Goal: Task Accomplishment & Management: Complete application form

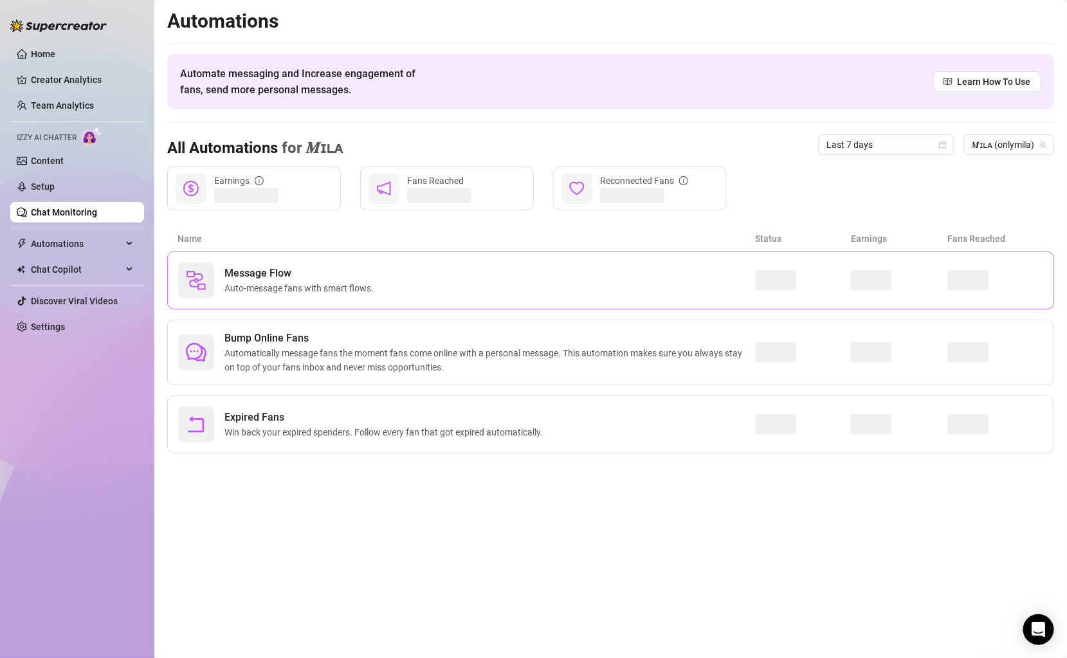
click at [649, 288] on div "Message Flow Auto-message fans with smart flows." at bounding box center [466, 281] width 577 height 36
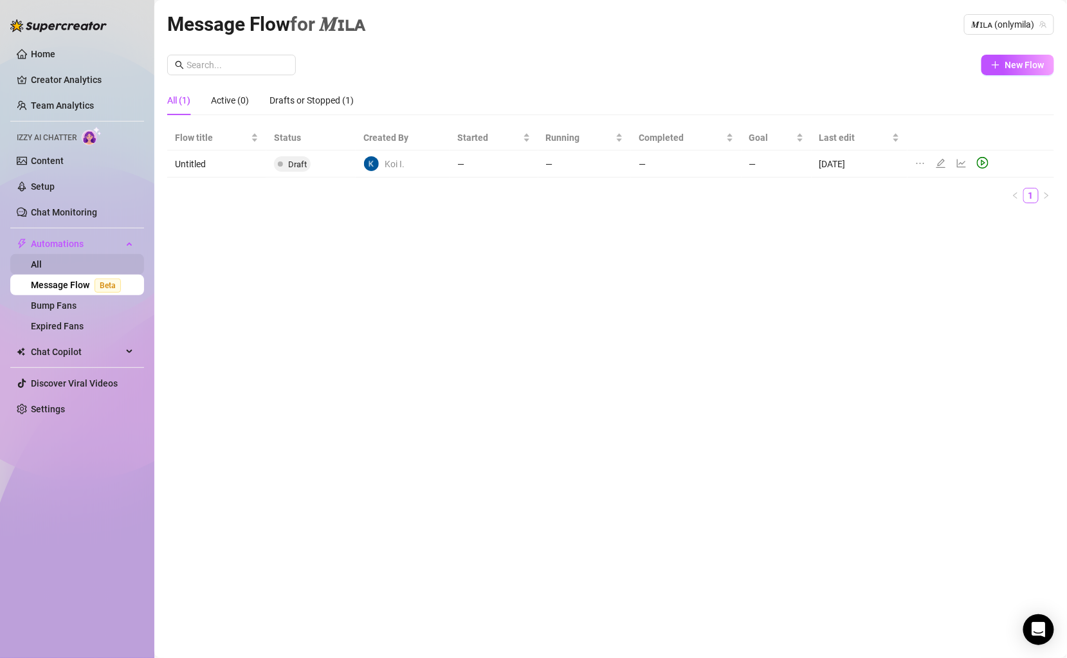
click at [31, 268] on link "All" at bounding box center [36, 264] width 11 height 10
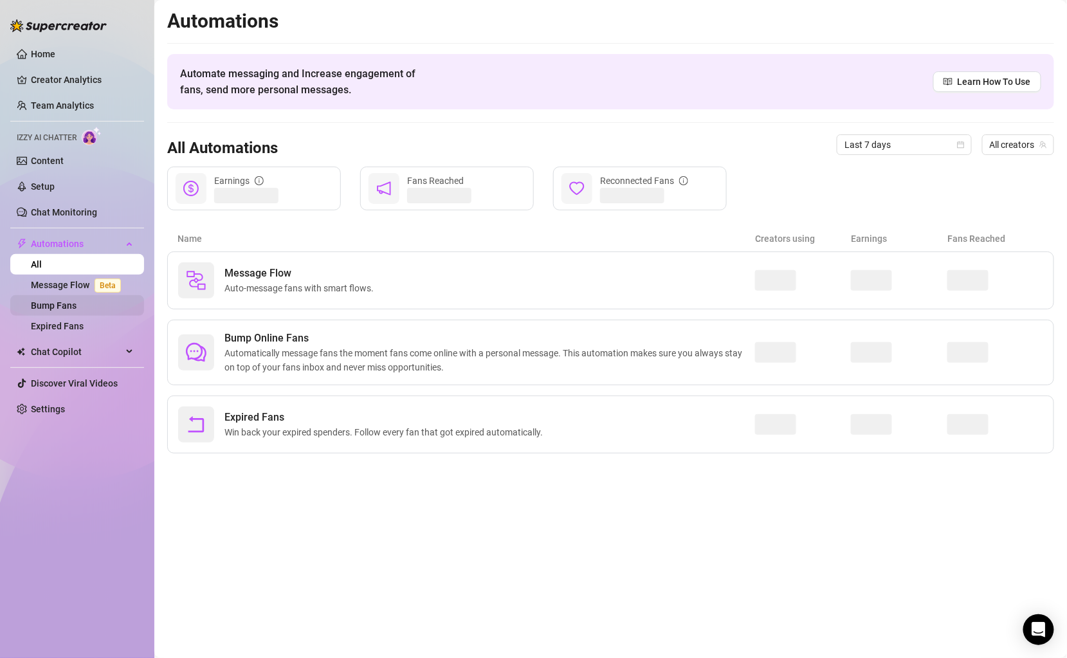
click at [37, 306] on link "Bump Fans" at bounding box center [54, 305] width 46 height 10
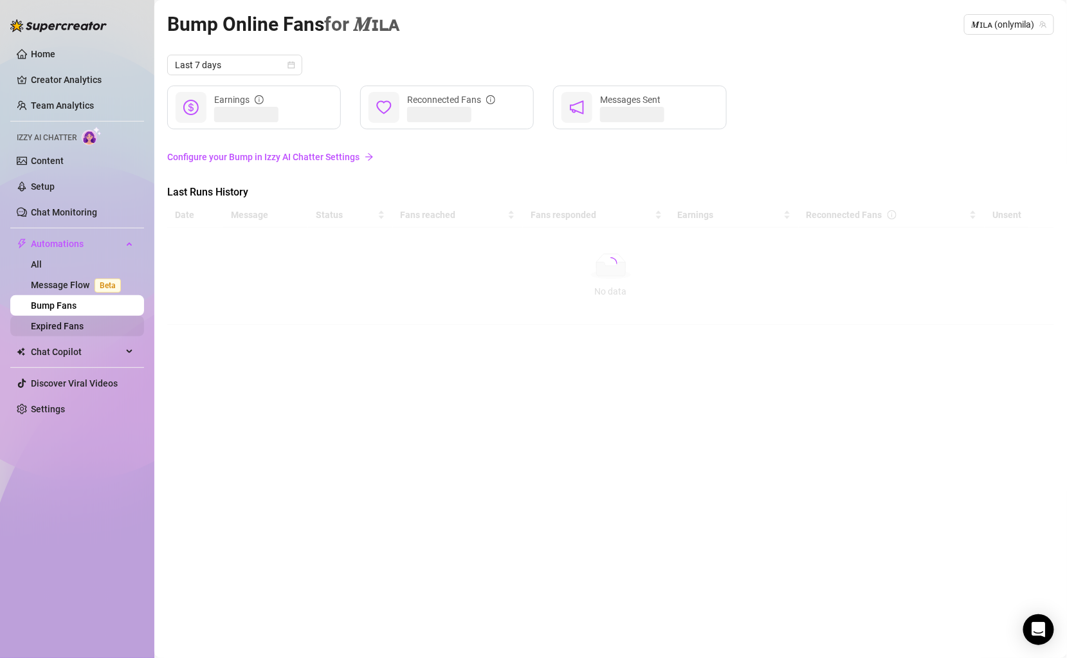
click at [43, 325] on link "Expired Fans" at bounding box center [57, 326] width 53 height 10
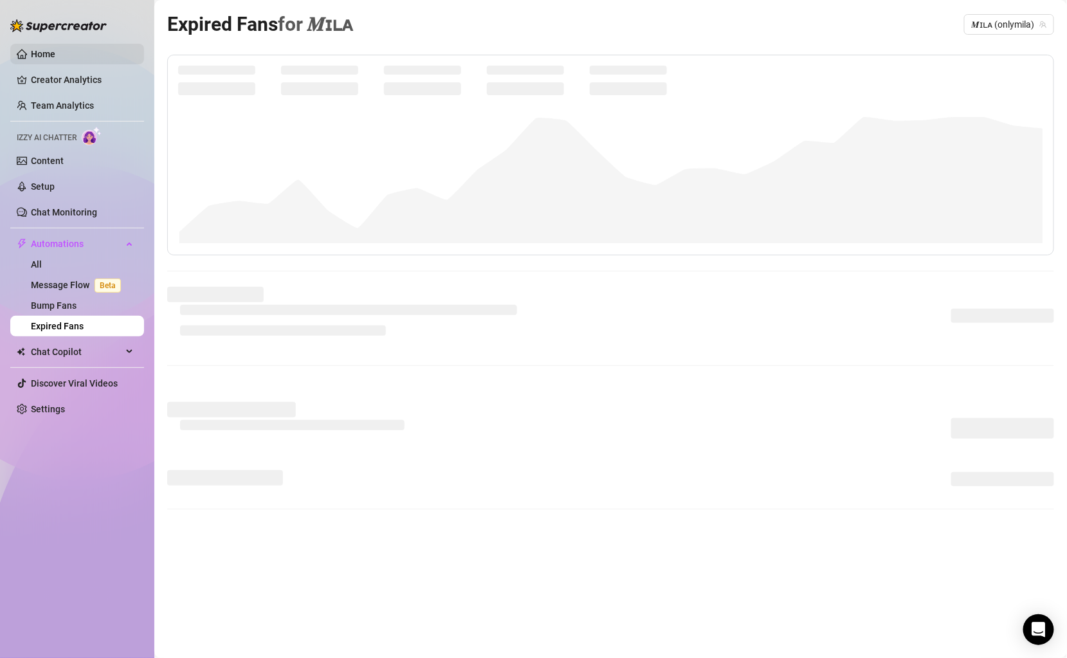
click at [48, 59] on link "Home" at bounding box center [43, 54] width 24 height 10
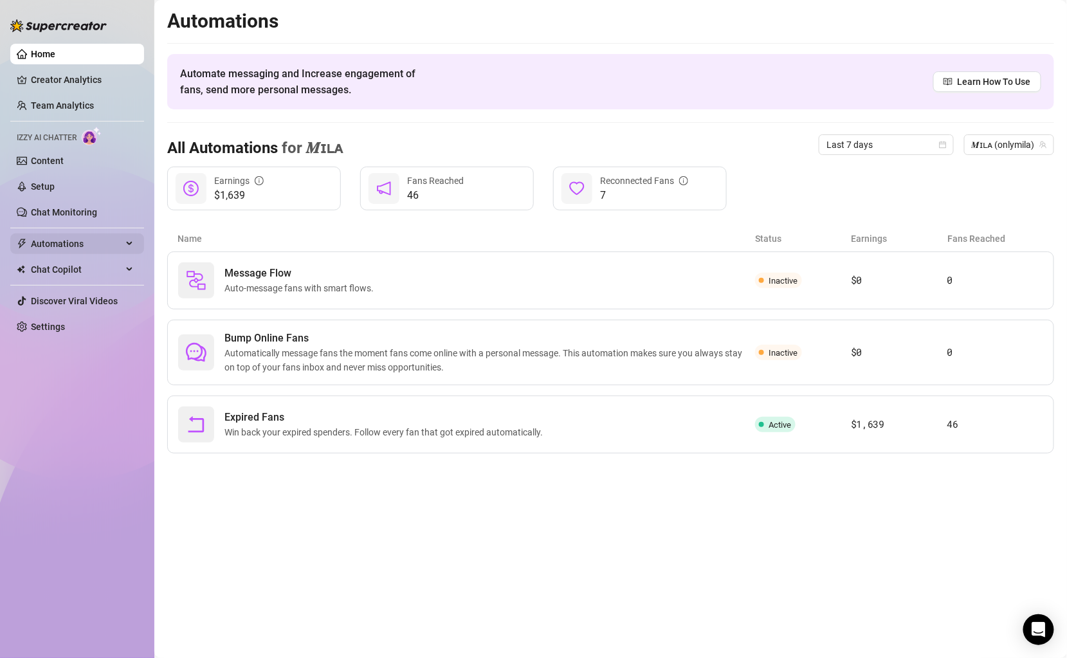
click at [118, 243] on span "Automations" at bounding box center [76, 244] width 91 height 21
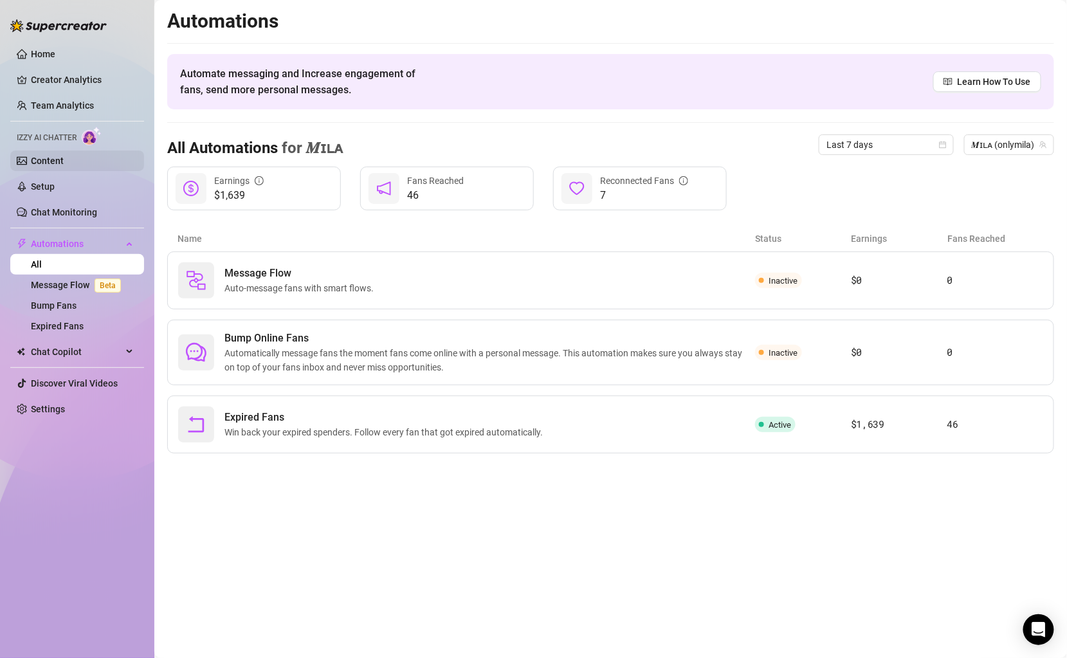
click at [50, 156] on link "Content" at bounding box center [47, 161] width 33 height 10
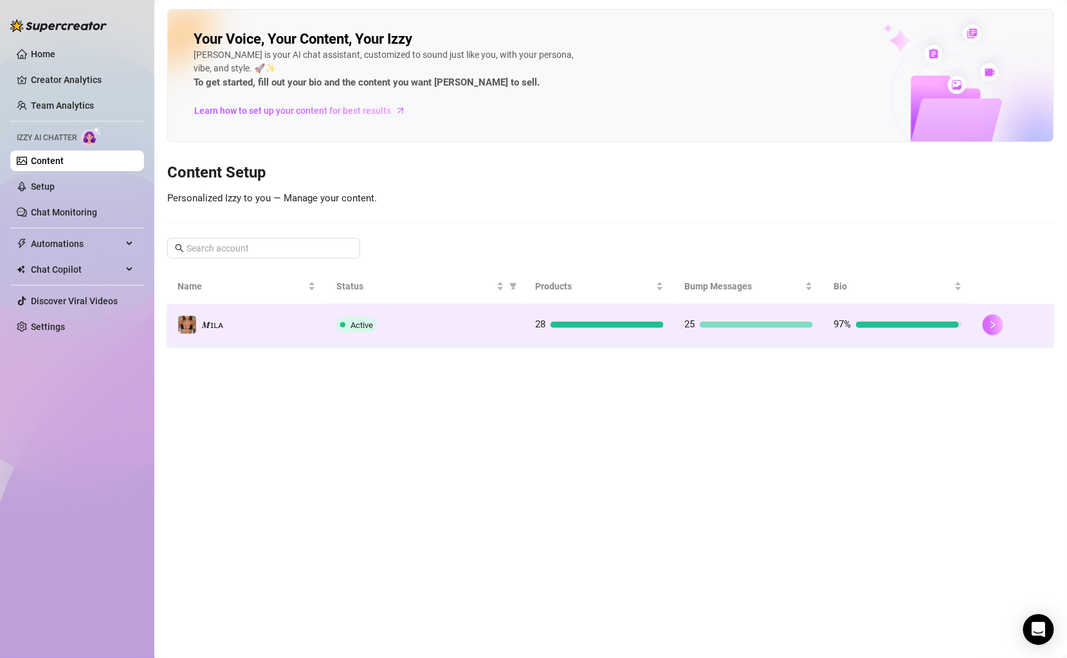
click at [1000, 324] on button "button" at bounding box center [993, 325] width 21 height 21
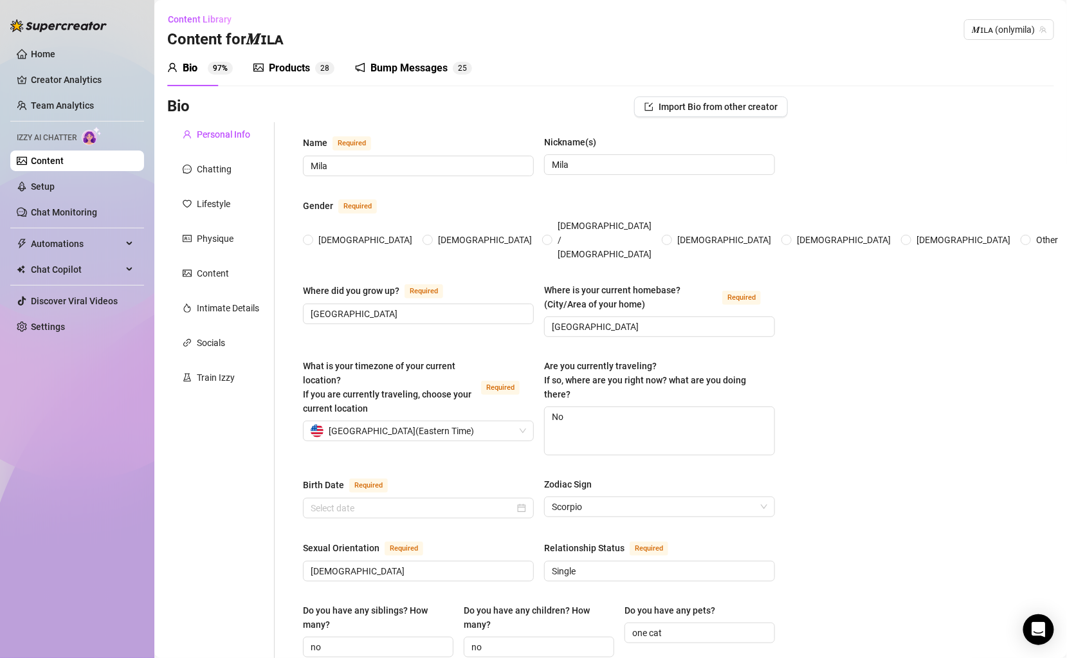
radio input "true"
type input "[DATE]"
click at [55, 53] on link "Home" at bounding box center [43, 54] width 24 height 10
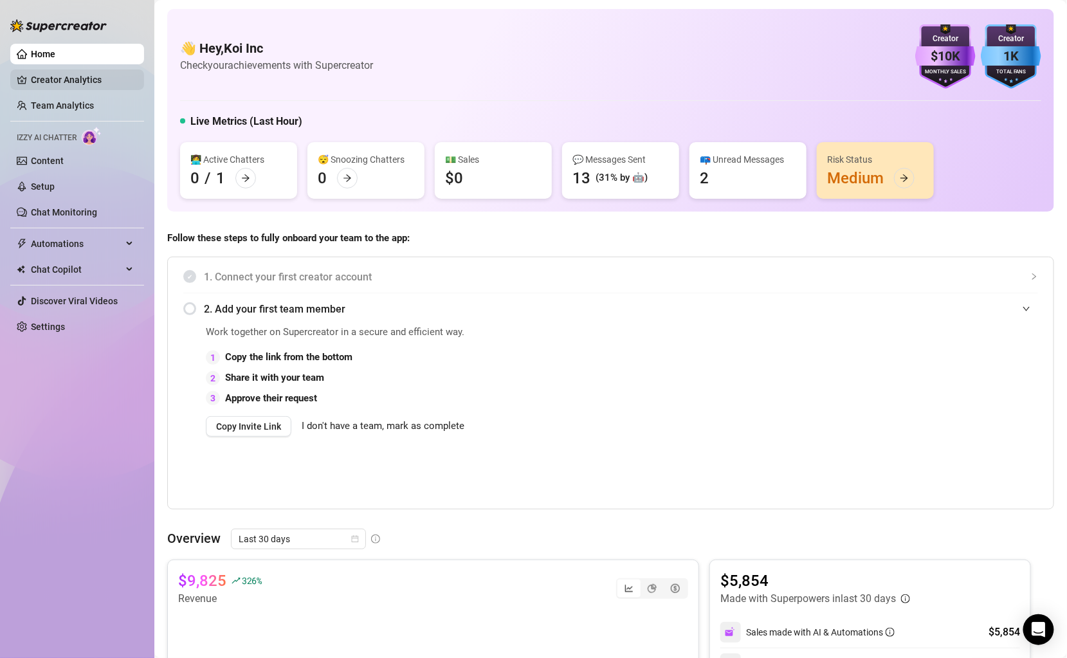
click at [51, 75] on link "Creator Analytics" at bounding box center [82, 79] width 103 height 21
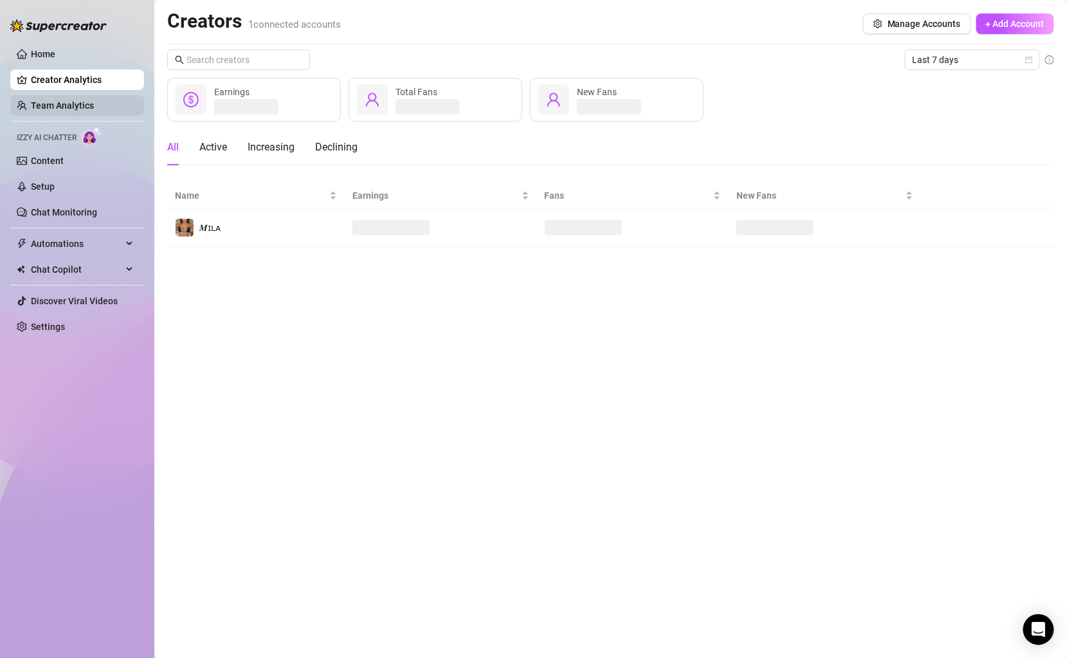
click at [65, 104] on link "Team Analytics" at bounding box center [62, 105] width 63 height 10
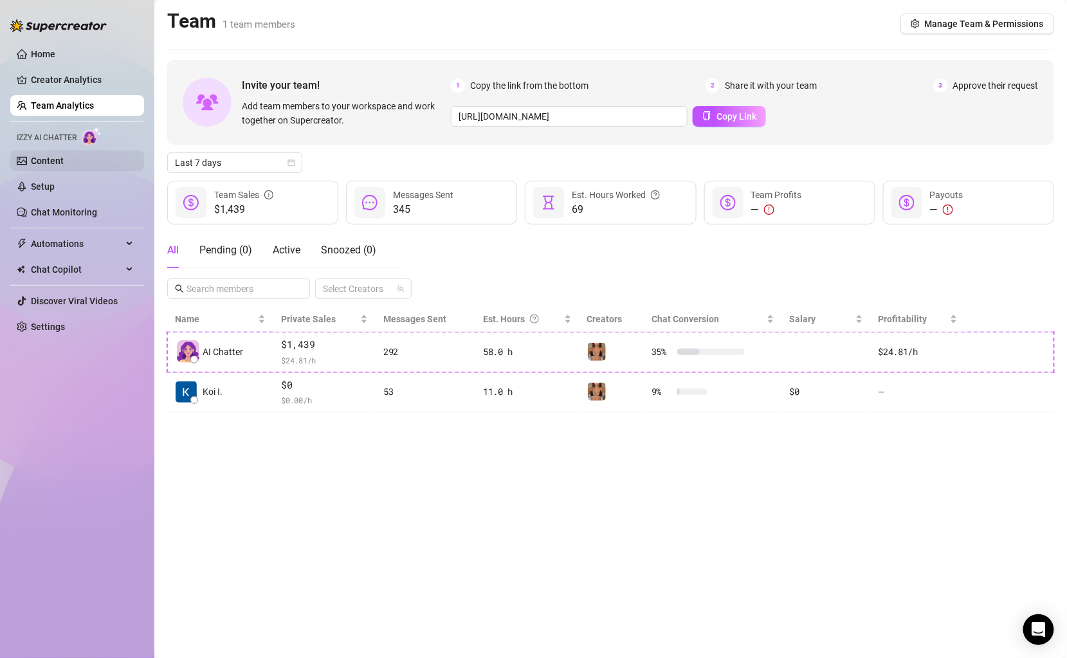
click at [46, 161] on link "Content" at bounding box center [47, 161] width 33 height 10
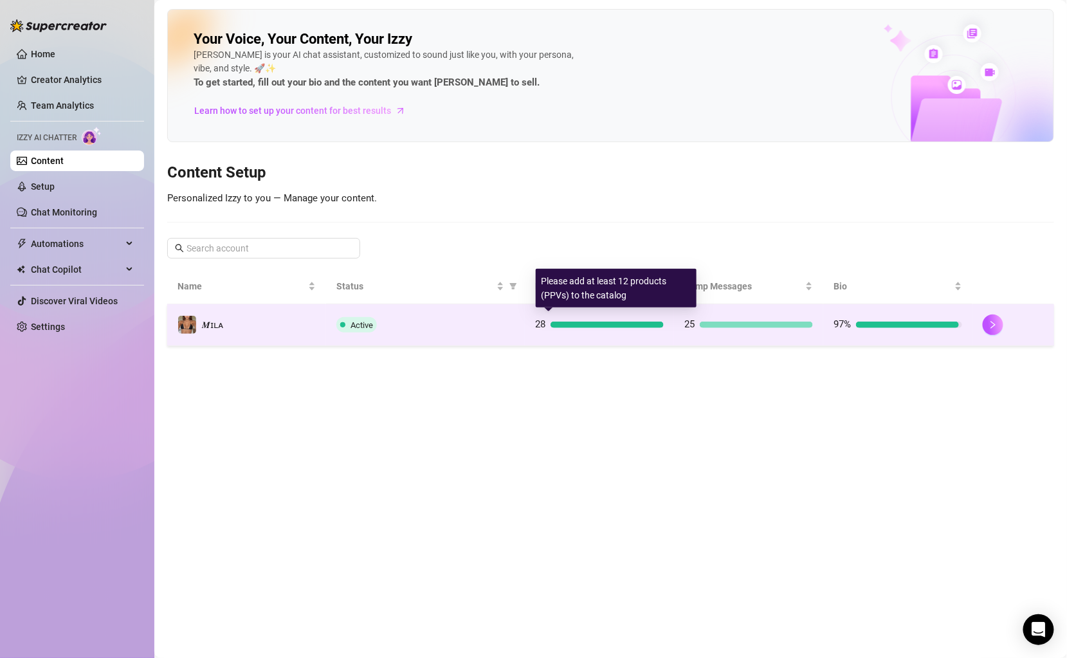
click at [564, 326] on div at bounding box center [607, 325] width 113 height 6
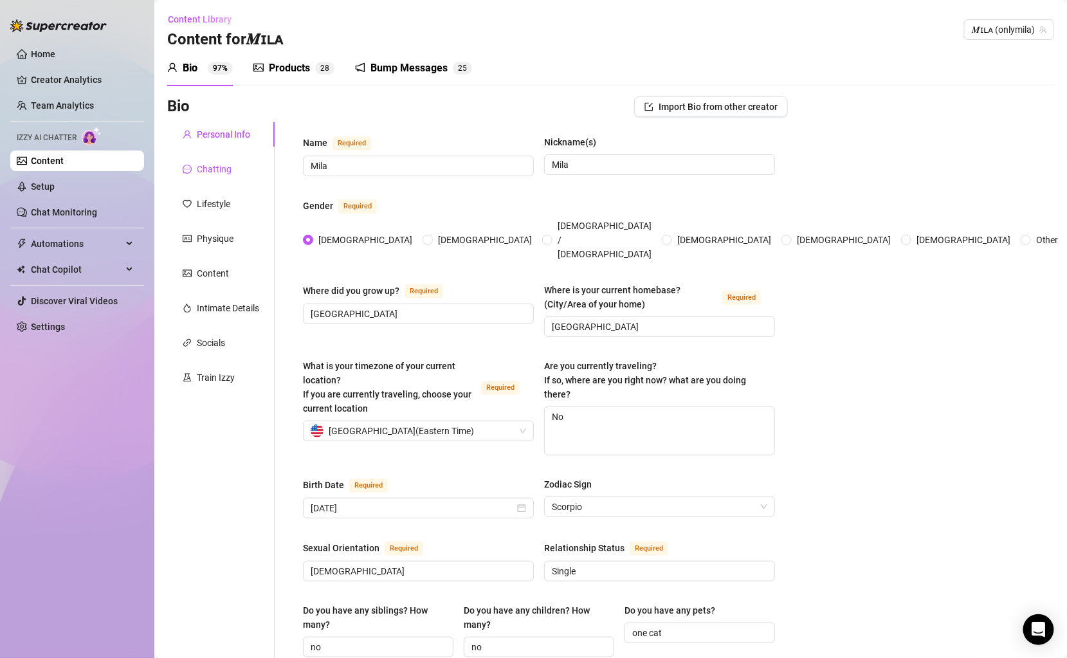
click at [199, 169] on div "Chatting" at bounding box center [214, 169] width 35 height 14
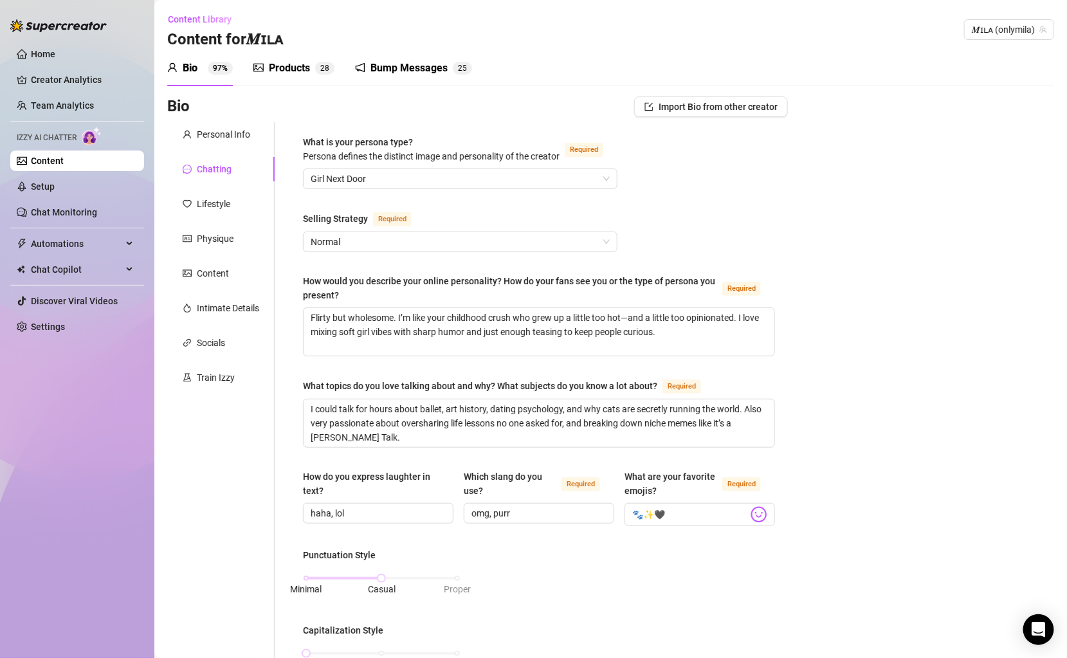
click at [564, 266] on div "What is your persona type? [PERSON_NAME] defines the distinct image and persona…" at bounding box center [539, 622] width 472 height 975
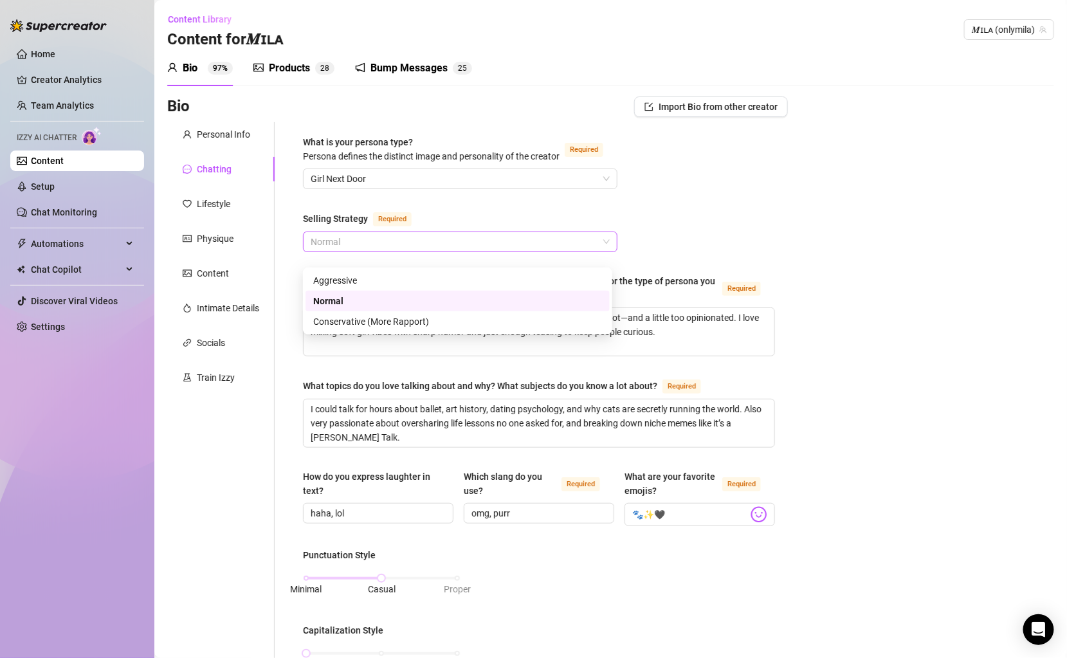
click at [563, 252] on span "Normal" at bounding box center [460, 241] width 299 height 19
click at [562, 187] on span "Girl Next Door" at bounding box center [460, 178] width 299 height 19
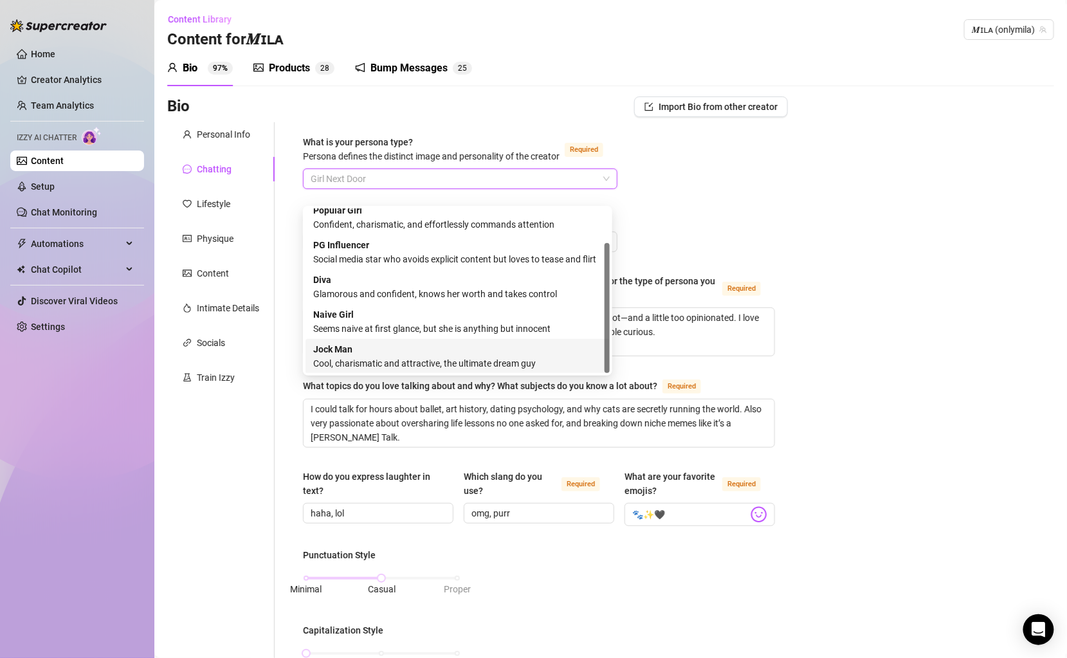
scroll to position [32, 0]
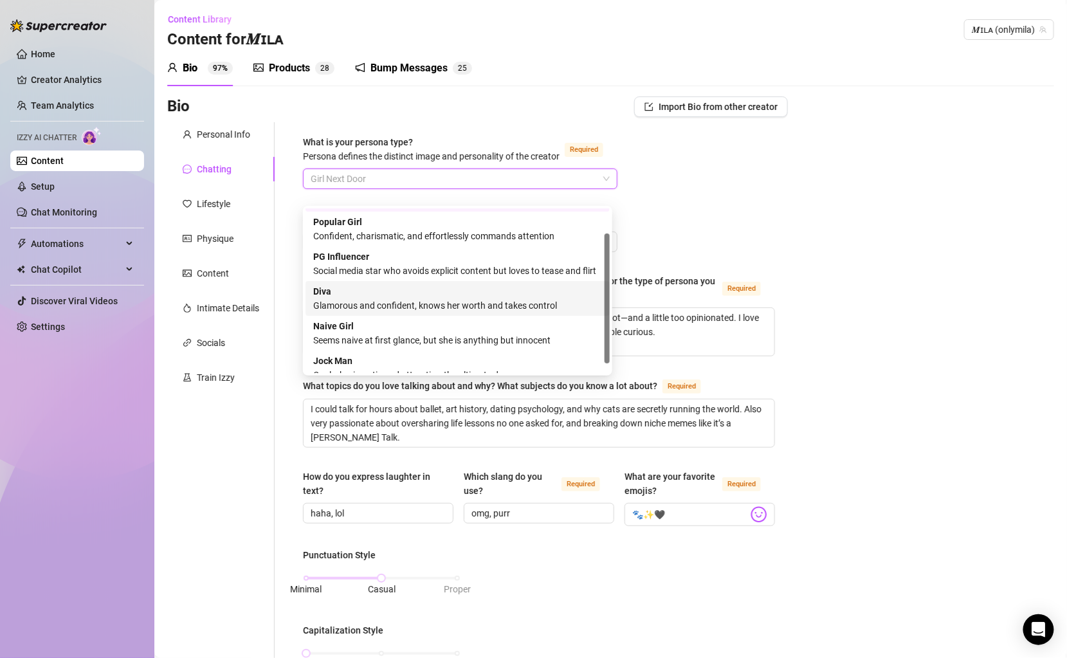
click at [881, 214] on div "Bio Import Bio from other creator Personal Info Chatting Lifestyle Physique Con…" at bounding box center [610, 647] width 887 height 1100
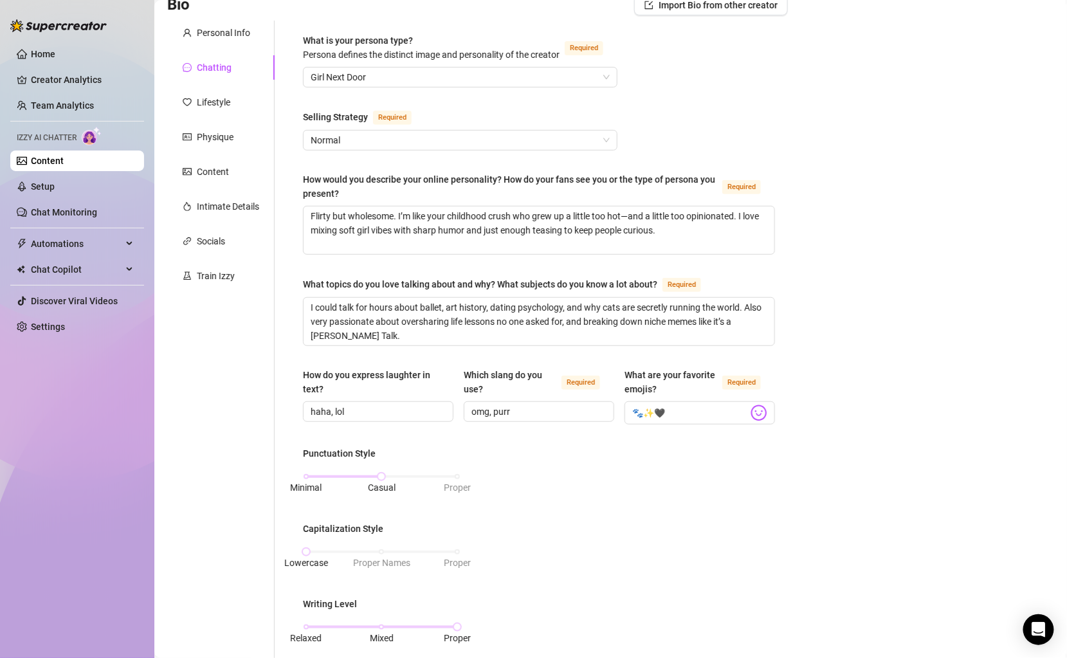
scroll to position [165, 0]
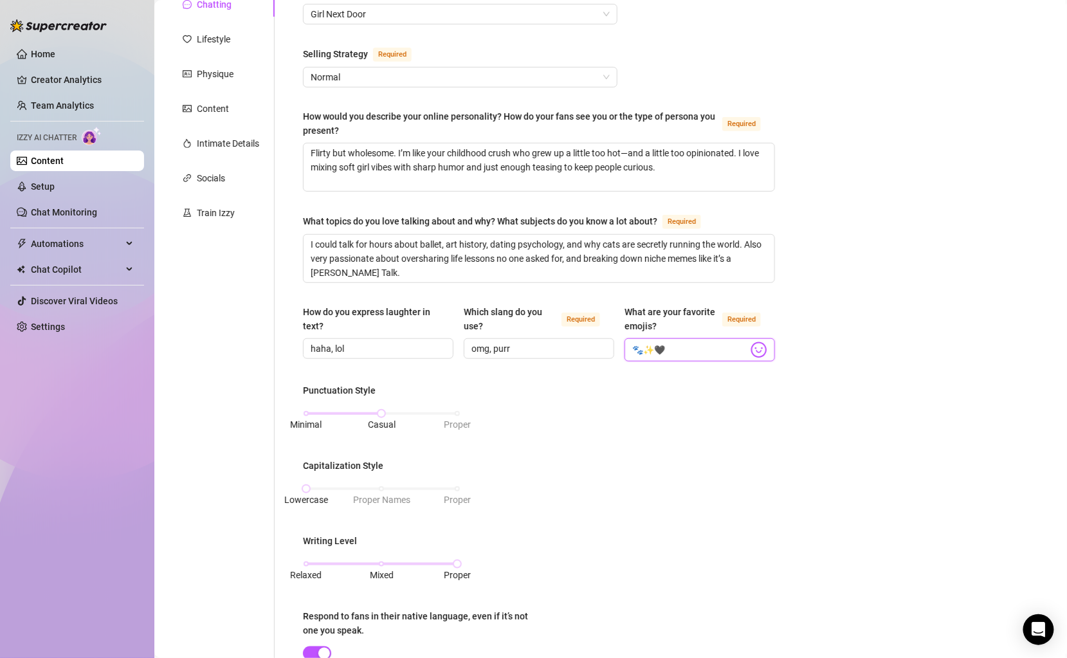
click at [694, 358] on input "🐾✨🖤" at bounding box center [690, 350] width 116 height 17
click at [372, 356] on input "haha, lol" at bounding box center [377, 349] width 133 height 14
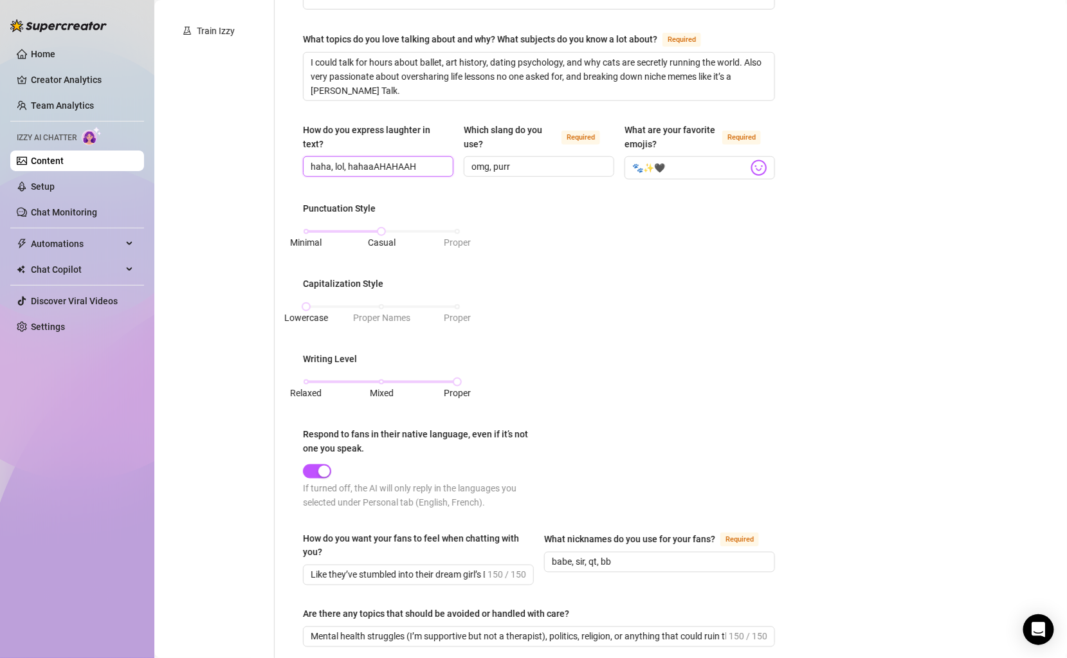
scroll to position [434, 0]
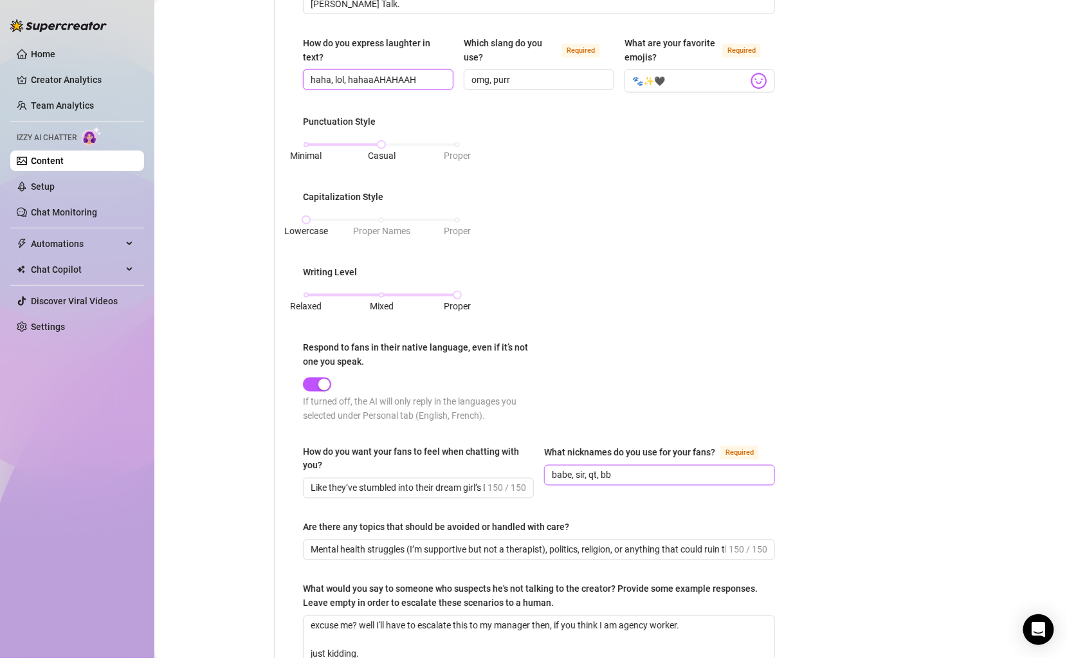
type input "haha, lol, hahaaAHAHAAH"
click at [552, 483] on input "babe, sir, qt, bb" at bounding box center [658, 475] width 213 height 14
click at [544, 486] on span "Sir, baby, qt, bb" at bounding box center [659, 475] width 231 height 21
click at [552, 483] on input "Sir, baby, qt, bb" at bounding box center [658, 475] width 213 height 14
click at [645, 483] on input "handsome, Sir, baby, qt, bb" at bounding box center [658, 475] width 213 height 14
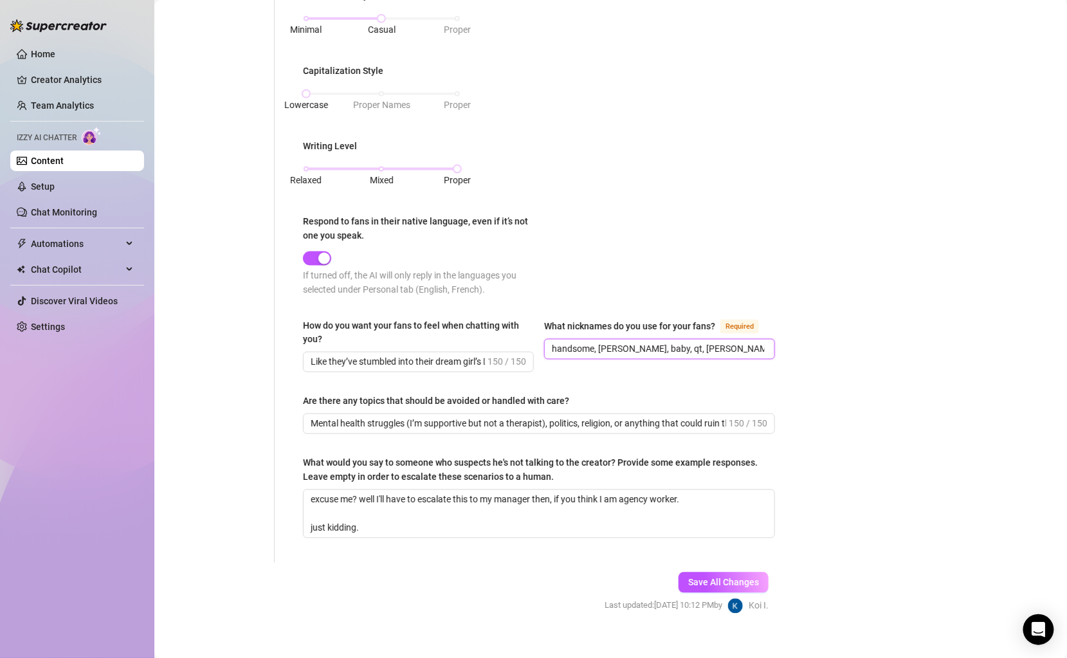
scroll to position [586, 0]
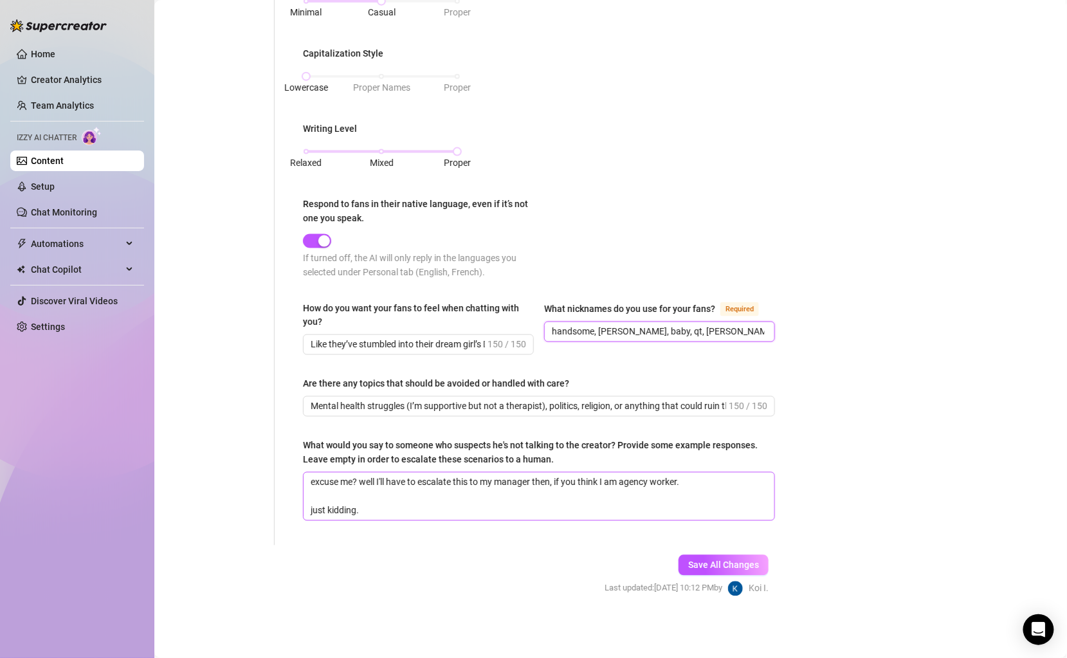
type input "handsome, [PERSON_NAME], baby, qt, [PERSON_NAME], babes, b"
click at [451, 509] on textarea "excuse me? well I'll have to escalate this to my manager then, if you think I a…" at bounding box center [539, 497] width 471 height 48
drag, startPoint x: 393, startPoint y: 513, endPoint x: 291, endPoint y: 478, distance: 107.6
click at [290, 477] on div "What is your persona type? [PERSON_NAME] defines the distinct image and persona…" at bounding box center [539, 45] width 498 height 1000
type textarea "d"
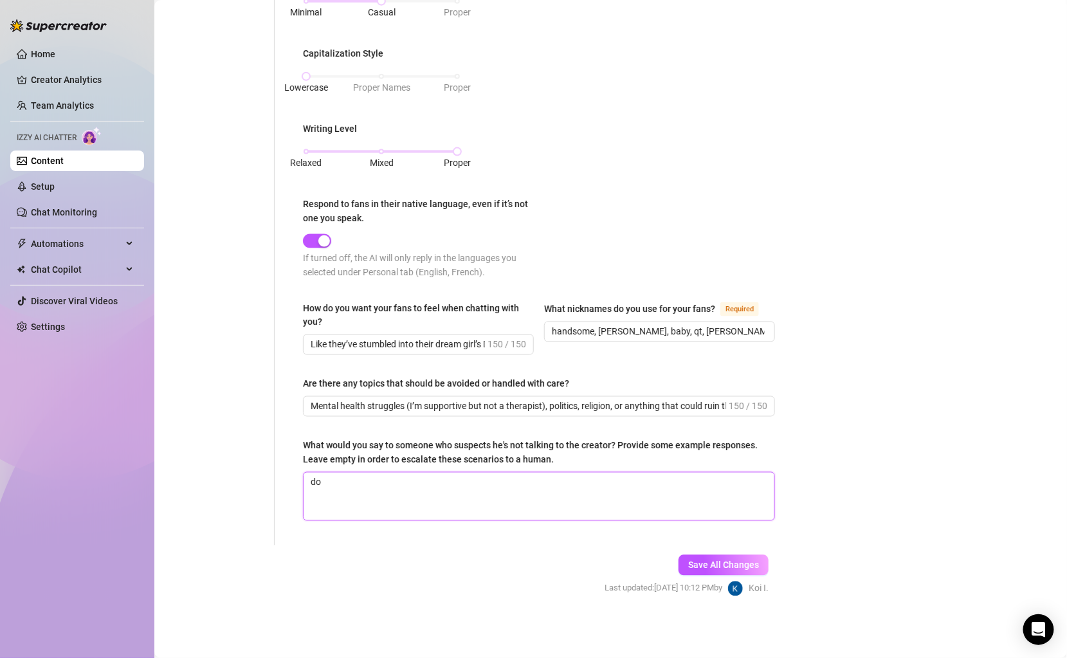
type textarea "do"
type textarea "do yo"
type textarea "do you"
type textarea "do you t"
type textarea "do you ti"
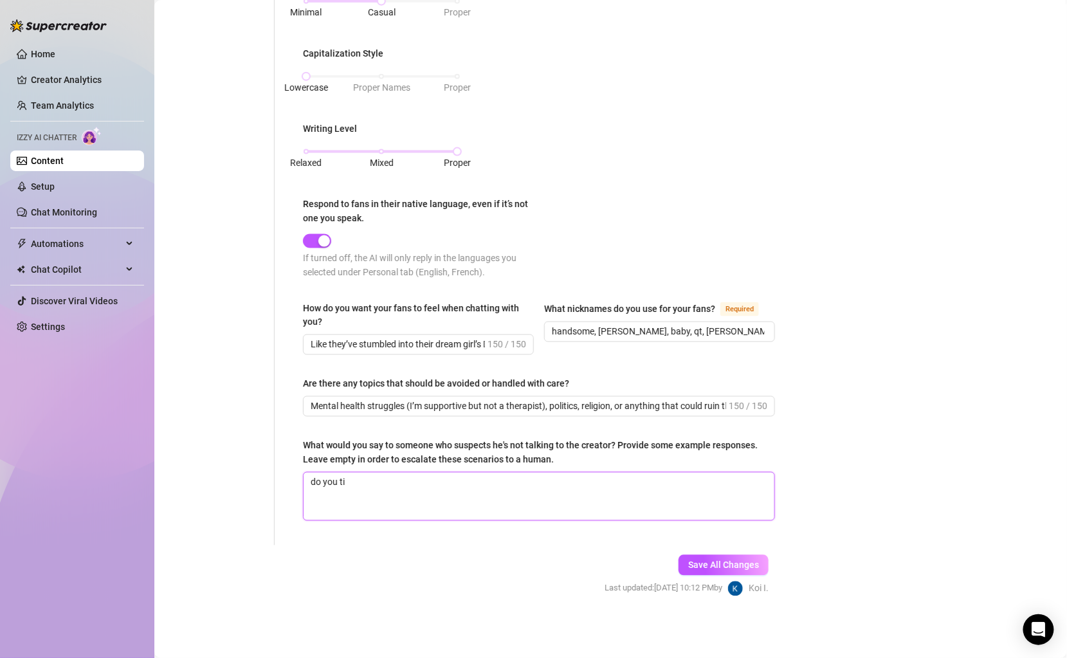
type textarea "do you t"
type textarea "do you th"
type textarea "do you thi"
type textarea "do you thin"
type textarea "do you think"
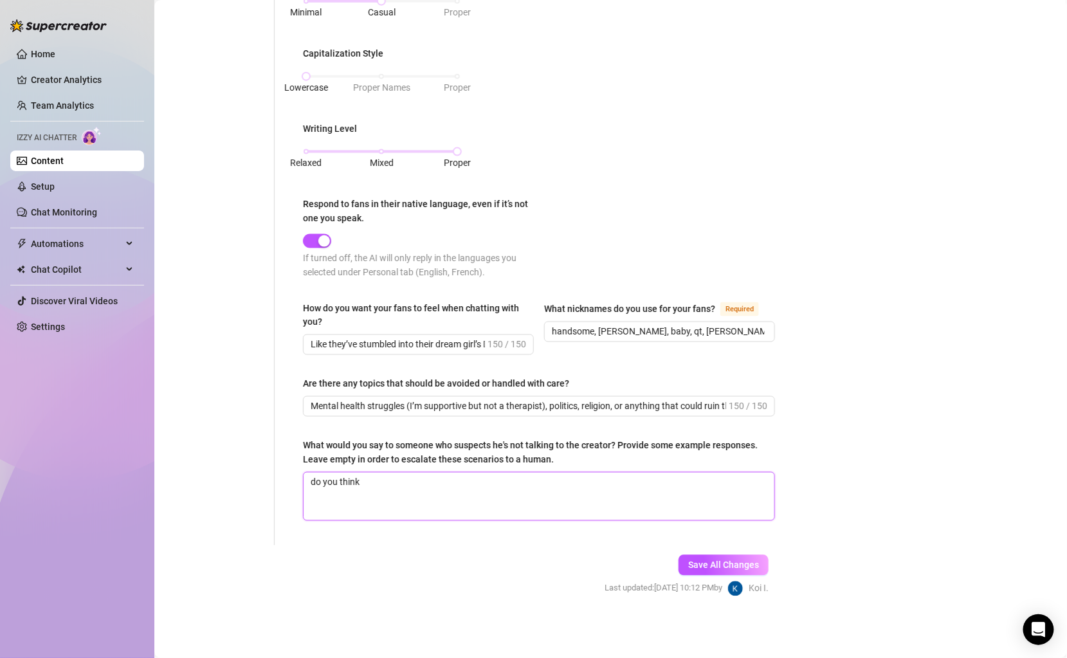
type textarea "do you think a"
type textarea "do you think ab"
type textarea "do you think a"
type textarea "do you think a b"
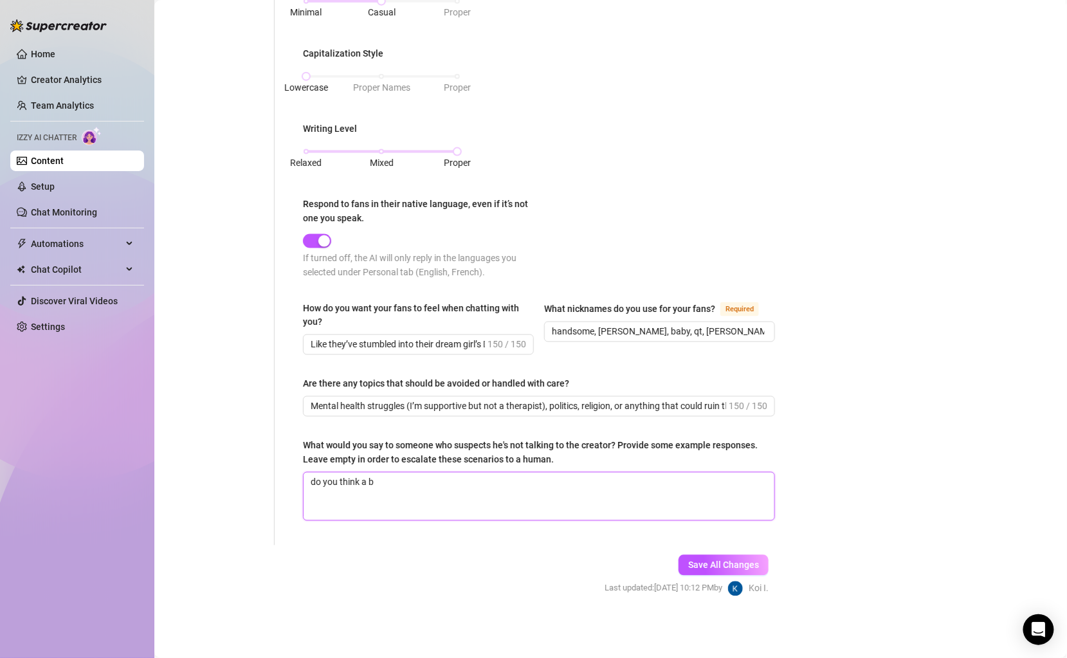
type textarea "do you think a bo"
type textarea "do you think a bot"
type textarea "do you think a [PERSON_NAME]"
type textarea "do you think a [PERSON_NAME] h"
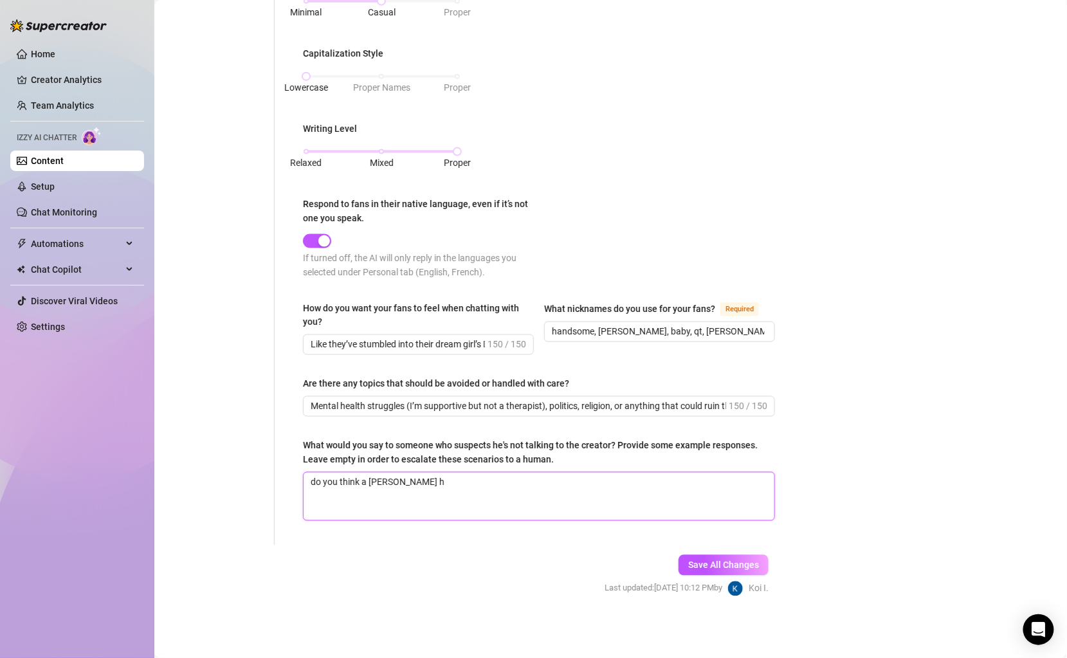
type textarea "do you think a [PERSON_NAME]"
type textarea "do you think a [PERSON_NAME] has"
type textarea "do you think a [PERSON_NAME] has t"
type textarea "do you think a [PERSON_NAME] has th"
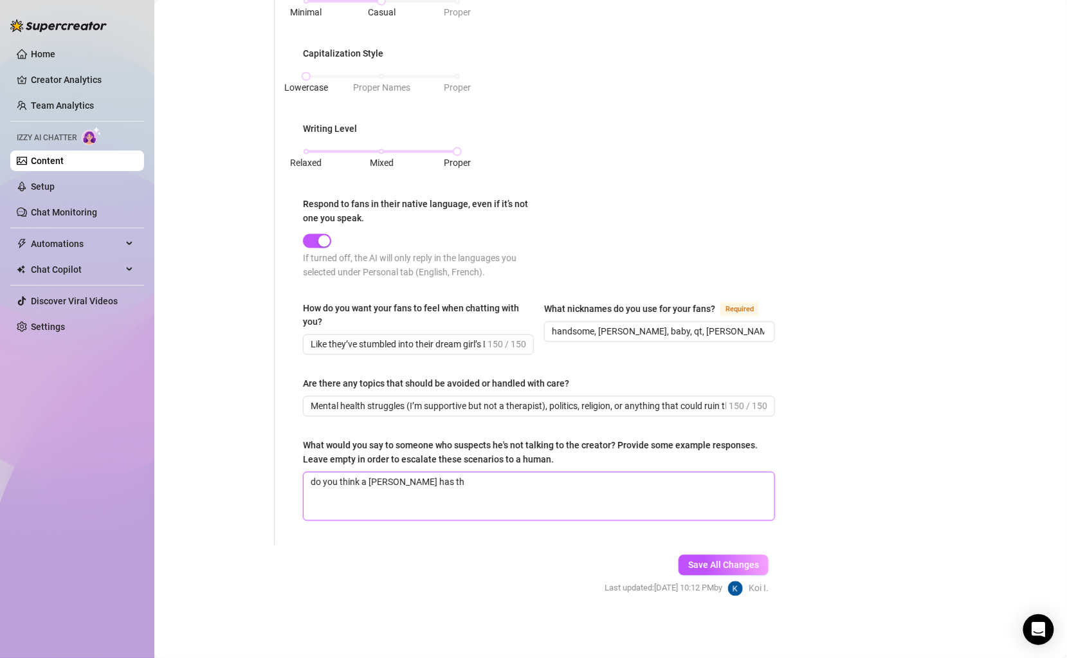
type textarea "do you think a [PERSON_NAME] has thi"
type textarea "do you think a [PERSON_NAME] has th"
type textarea "do you think a [PERSON_NAME] has t"
type textarea "do you think a [PERSON_NAME] has"
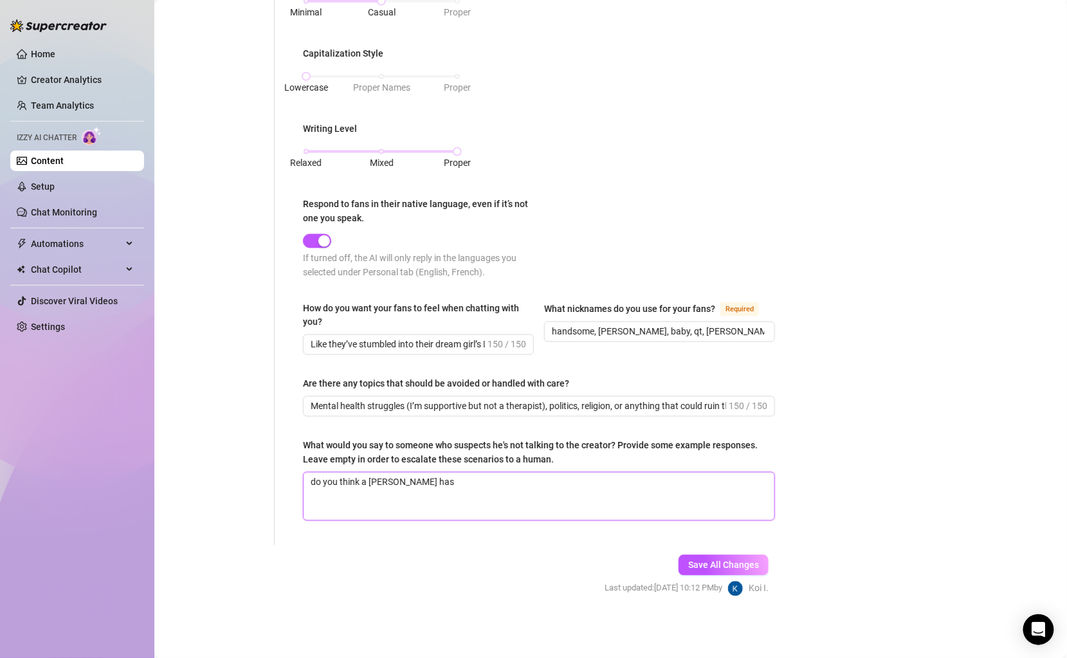
type textarea "do you think a [PERSON_NAME]"
type textarea "do you think a [PERSON_NAME] h"
type textarea "do you think a [PERSON_NAME]"
type textarea "do you think a bot"
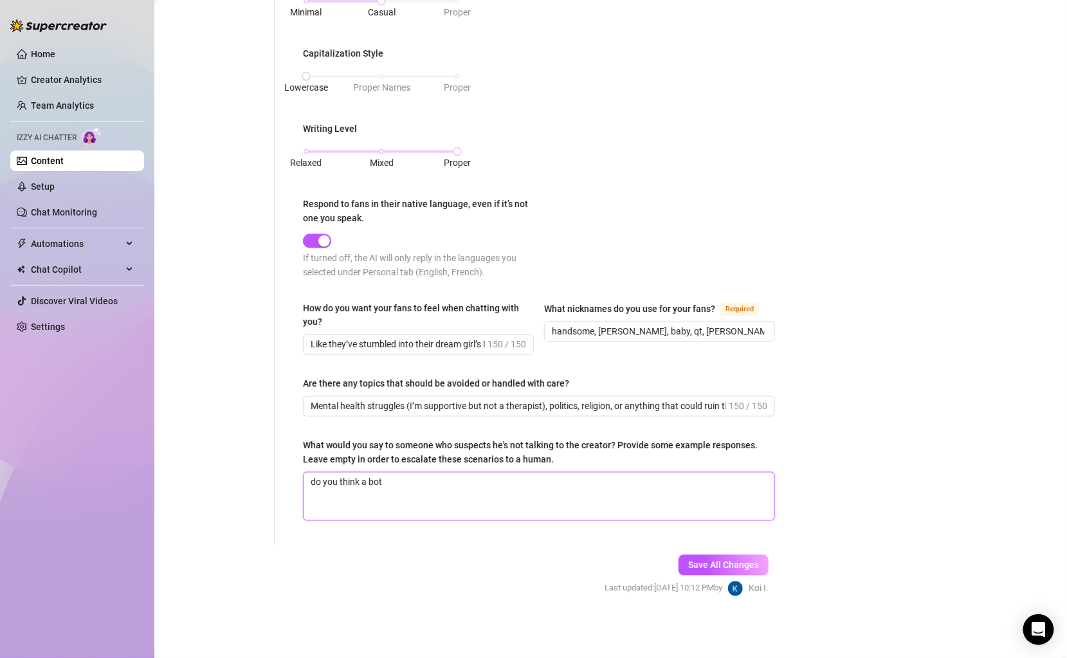
type textarea "do you think a bot"
type textarea "do you think a bot h"
type textarea "do you think a bot ha"
type textarea "do you think a bot has"
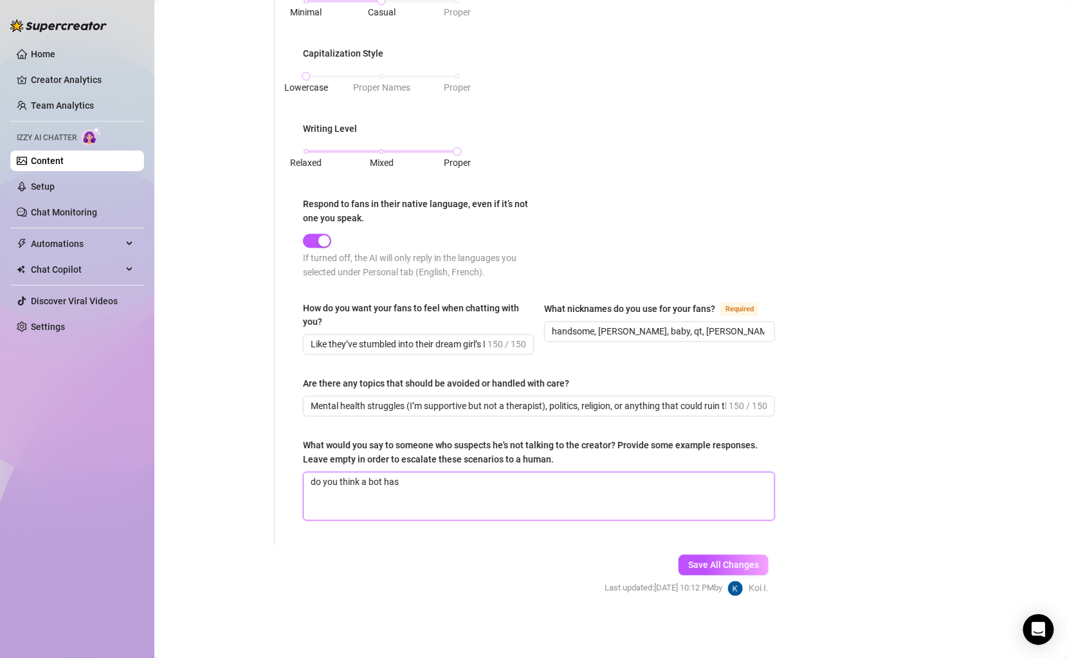
type textarea "do you think a bot has t"
type textarea "do you think a bot has th"
type textarea "do you think a bot has this"
type textarea "do you think a bot has this m"
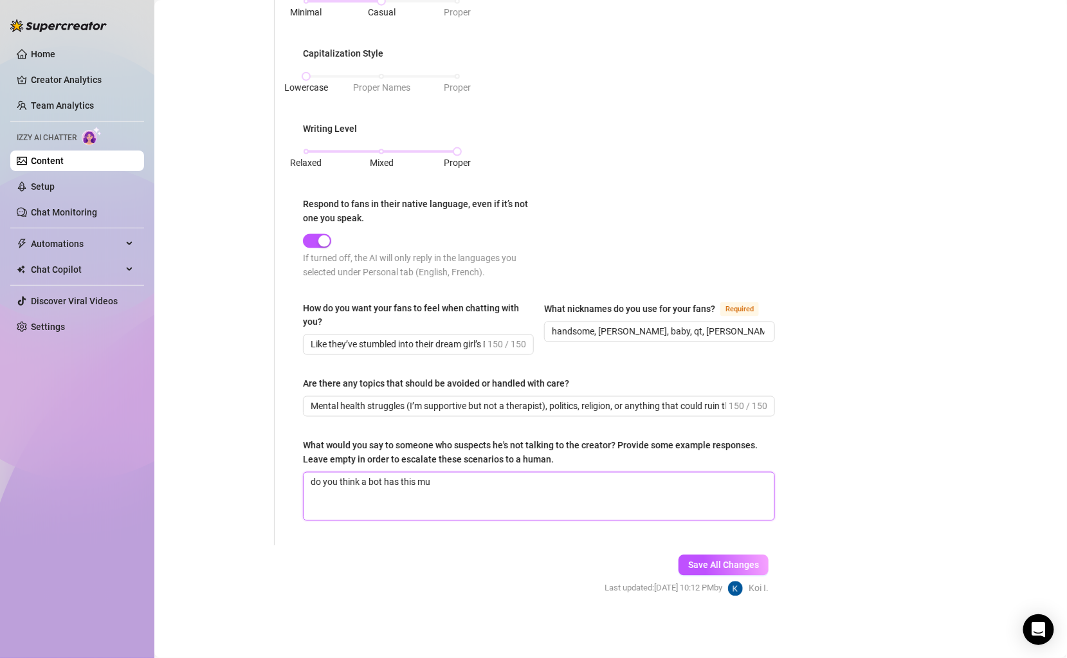
type textarea "do you think a bot has this muc"
type textarea "do you think a bot has this much"
type textarea "do you think a bot has this much r"
type textarea "do you think a bot has this much ri"
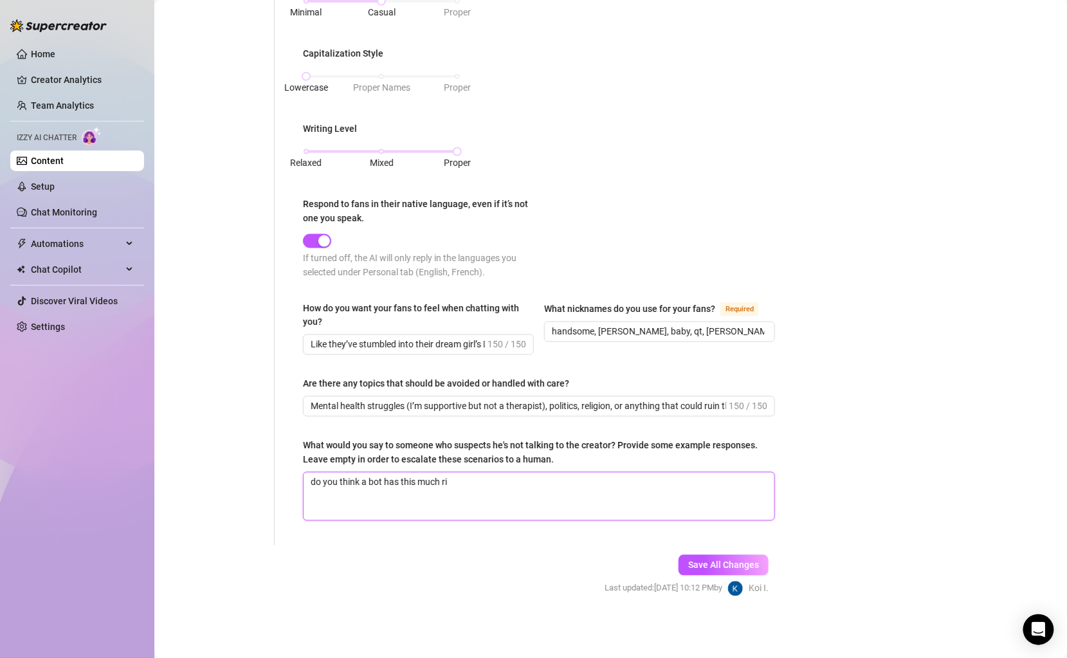
type textarea "do you think a bot has this much riz"
type textarea "do you think a bot has this much rizz"
type textarea "do you think a bot has this much rizz?"
type textarea "do you think a bot has this much rizz? id"
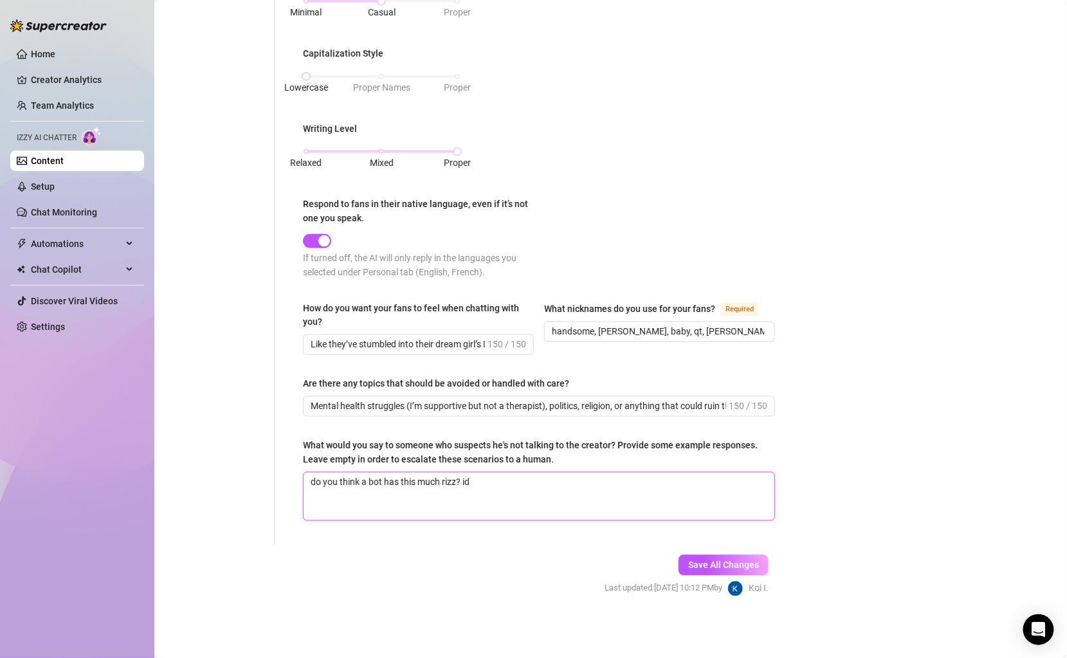
type textarea "do you think a bot has this much rizz? id"
type textarea "do you think a bot has this much rizz? i"
type textarea "do you think a bot has this much rizz? i d"
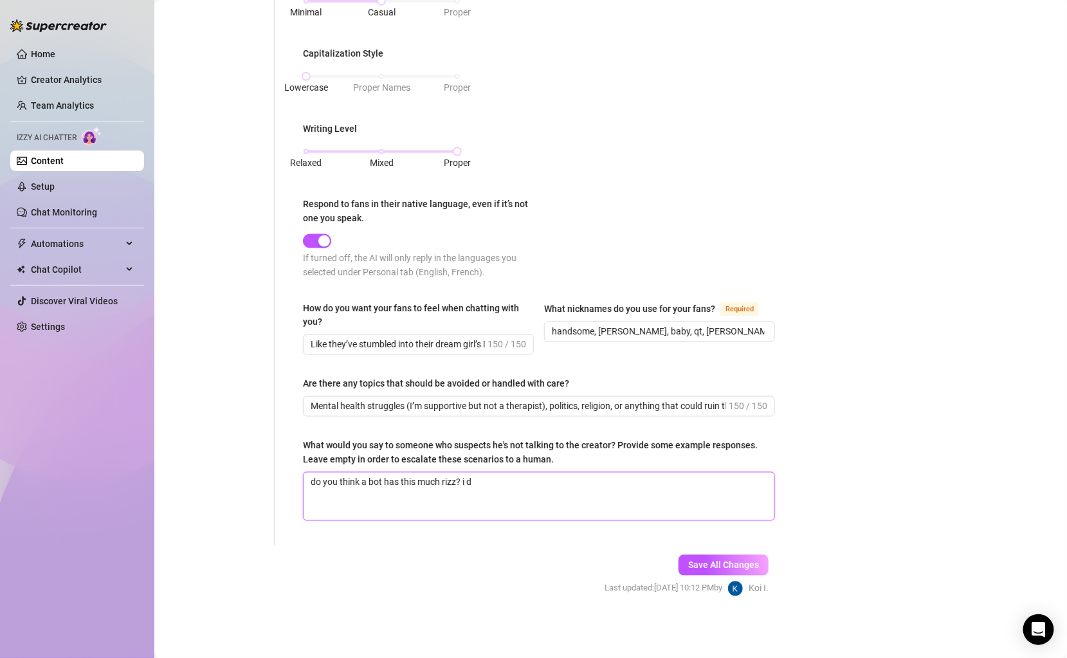
type textarea "do you think a bot has this much rizz? i do"
type textarea "do you think a bot has this much rizz? i don"
type textarea "do you think a bot has this much rizz? i dont"
type textarea "do you think a bot has this much rizz? i dont t"
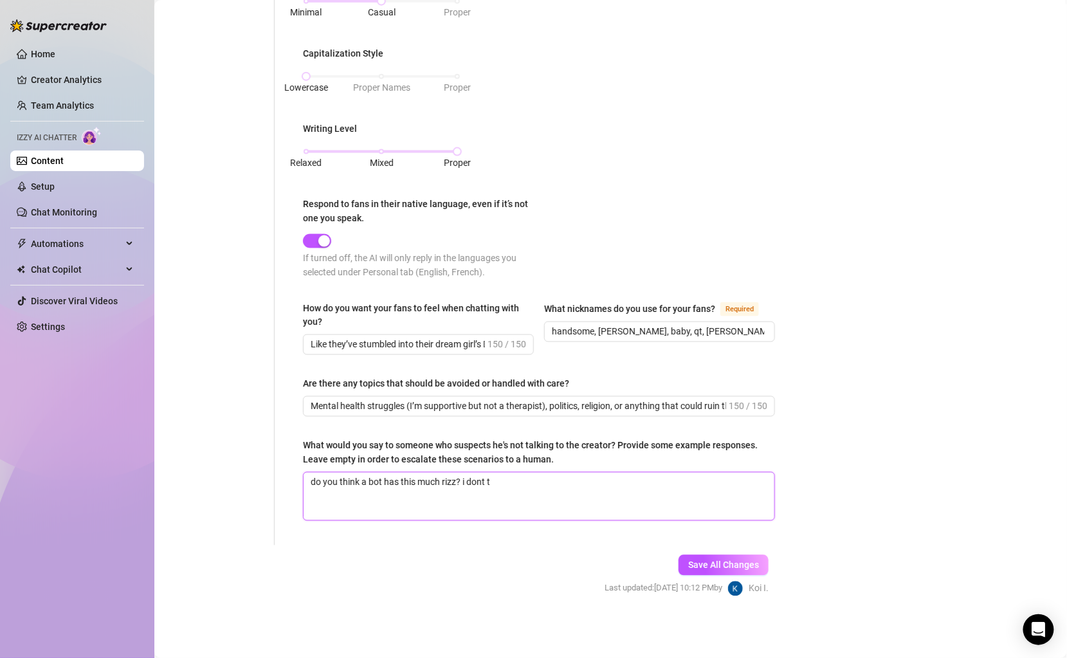
type textarea "do you think a bot has this much rizz? i dont th"
type textarea "do you think a bot has this much rizz? i dont thi"
type textarea "do you think a bot has this much rizz? i dont thin"
type textarea "do you think a bot has this much rizz? i dont think"
type textarea "do you think a bot has this much rizz? i dont think so"
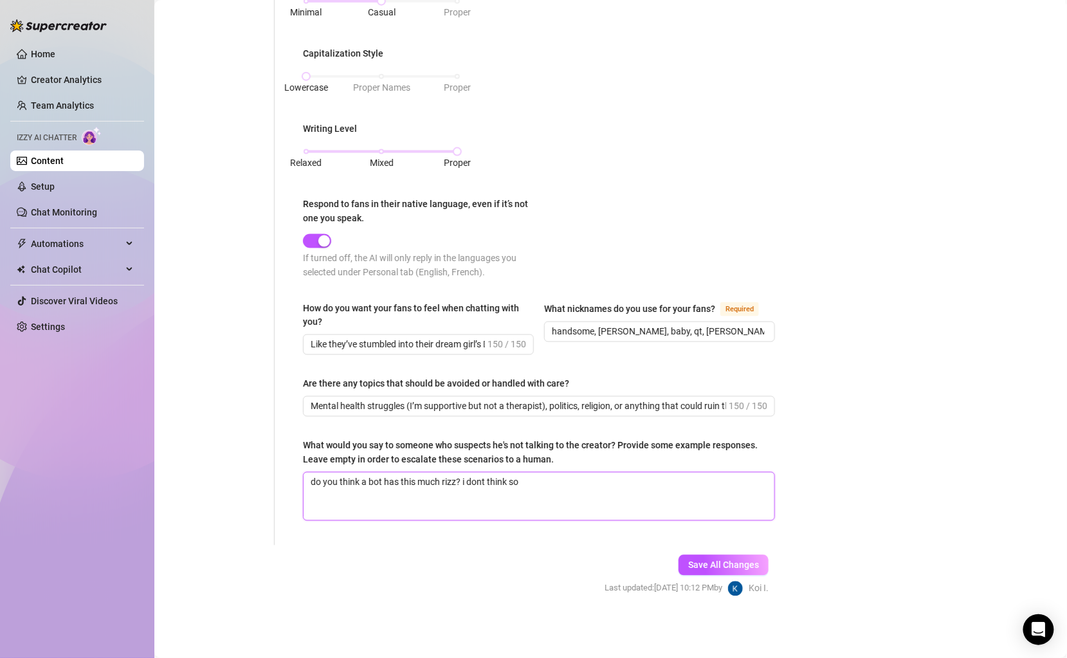
type textarea "do you think a bot has this much rizz? i dont think so"
type textarea "do you think a bot has this much rizz? i dont think s"
type textarea "do you think a bot has this much rizz? i dont think"
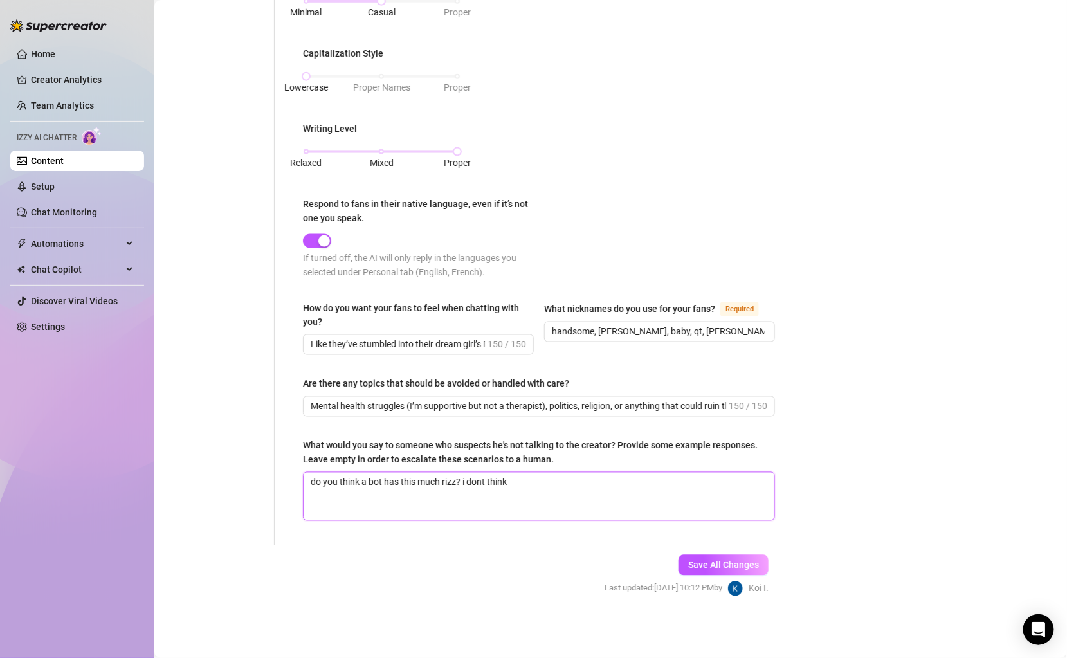
type textarea "do you think a bot has this much rizz? i dont thin"
type textarea "do you think a bot has this much rizz? i dont thi"
type textarea "do you think a bot has this much rizz? i dont th"
type textarea "do you think a bot has this much rizz? i dont t"
type textarea "do you think a bot has this much rizz? i dont"
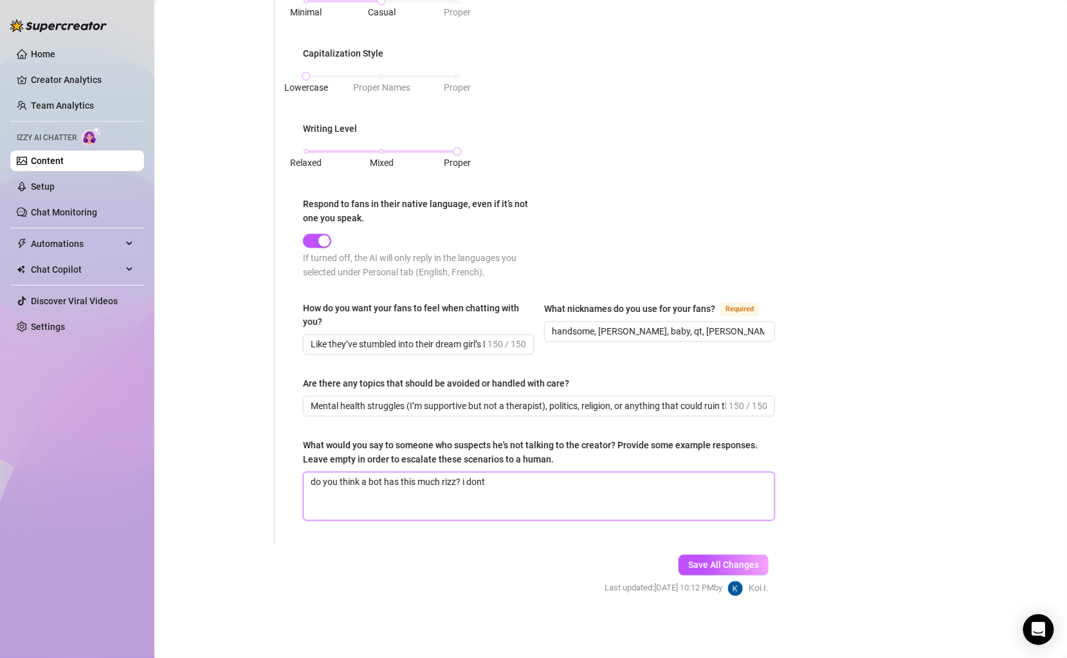
type textarea "do you think a bot has this much rizz? i don"
type textarea "do you think a bot has this much rizz? i do"
type textarea "do you think a bot has this much rizz? i d"
type textarea "do you think a bot has this much rizz? i di"
type textarea "do you think a bot has this much rizz? i did"
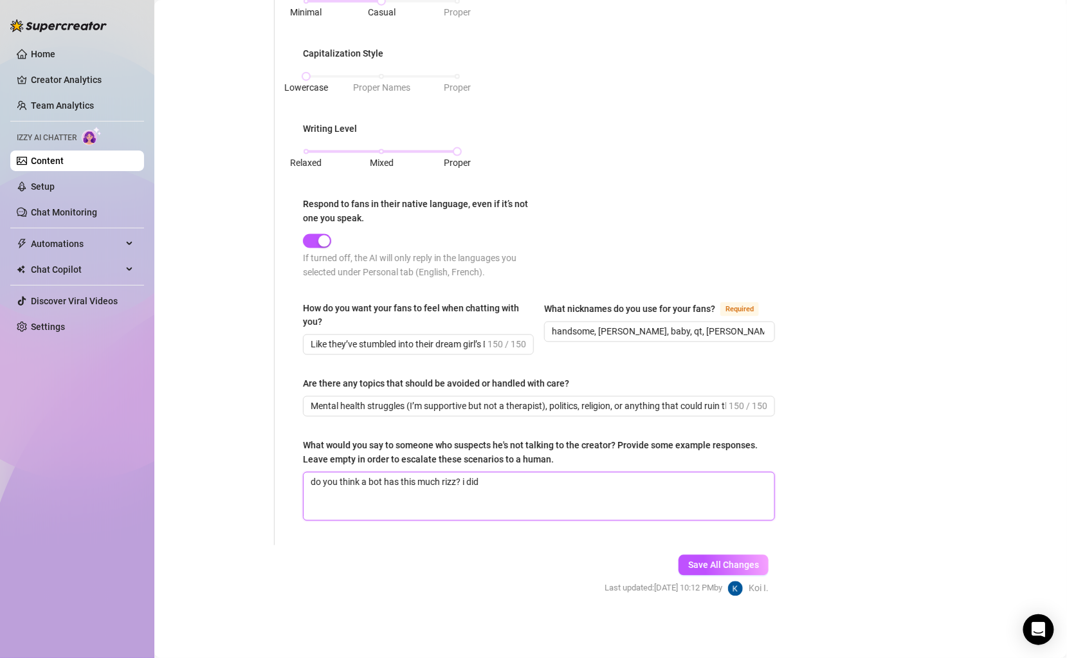
type textarea "do you think a bot has this much rizz? i didn"
type textarea "do you think a bot has this much rizz? i didn'"
type textarea "do you think a bot has this much rizz? i didn't"
type textarea "do you think a bot has this much rizz? i didn't t"
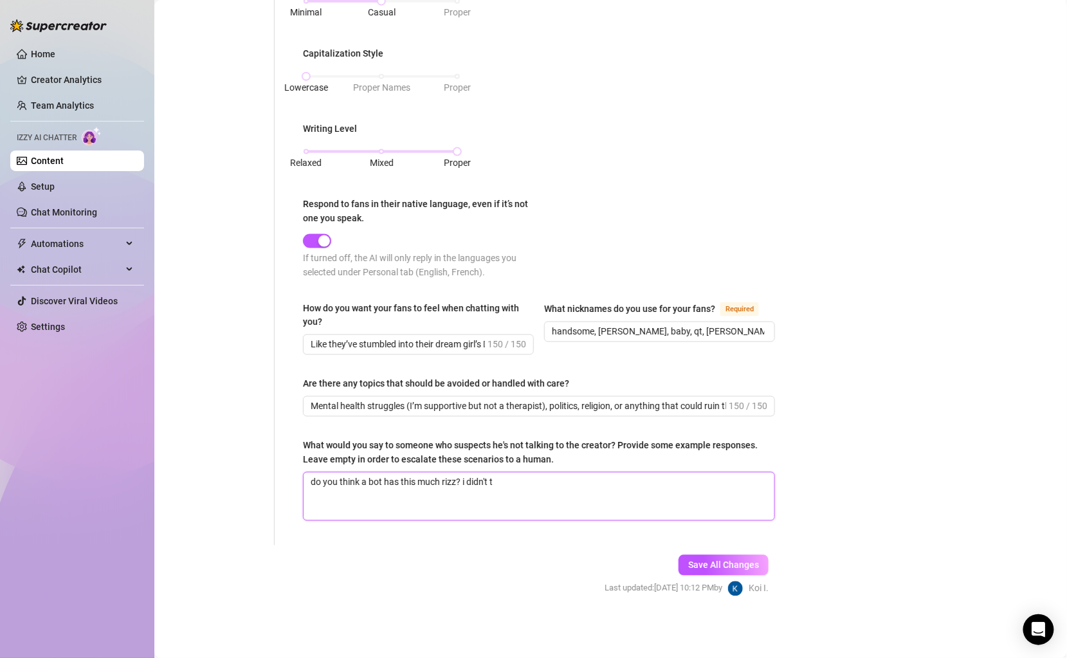
type textarea "do you think a bot has this much rizz? i didn't th"
type textarea "do you think a bot has this much rizz? i didn't thi"
type textarea "do you think a bot has this much rizz? i didn't thin"
type textarea "do you think a bot has this much rizz? i didn't think"
type textarea "do you think a bot has this much rizz? i didn't thinks"
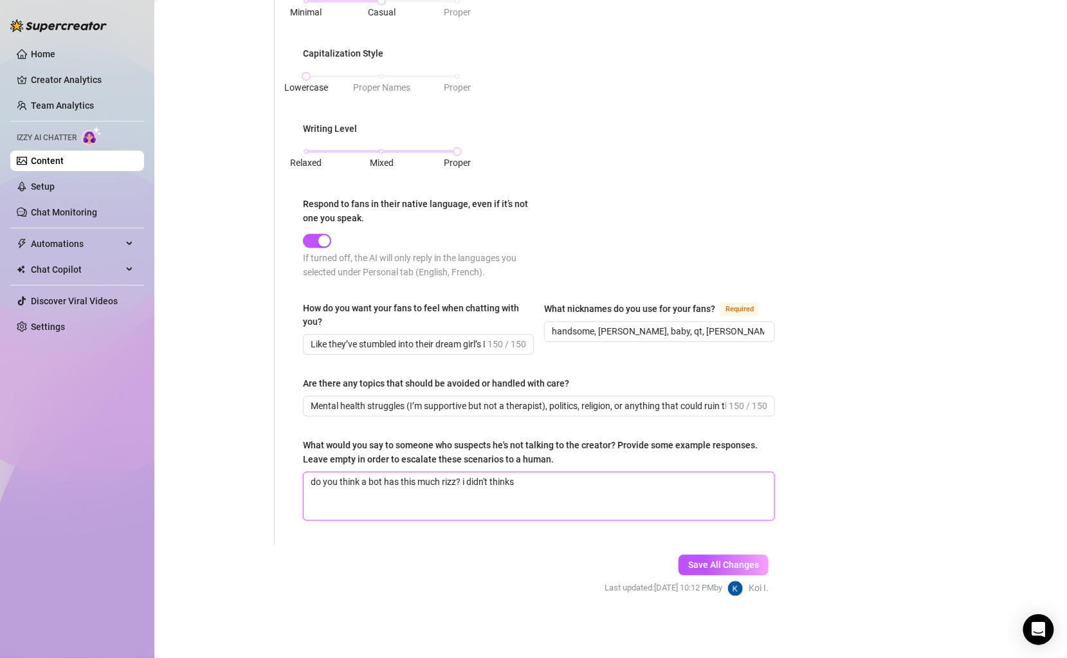
type textarea "do you think a bot has this much rizz? i didn't thinkso"
click at [719, 567] on span "Save All Changes" at bounding box center [723, 565] width 71 height 10
click at [703, 569] on span "Save All Changes" at bounding box center [723, 565] width 71 height 10
click at [703, 570] on span "Save All Changes" at bounding box center [723, 565] width 71 height 10
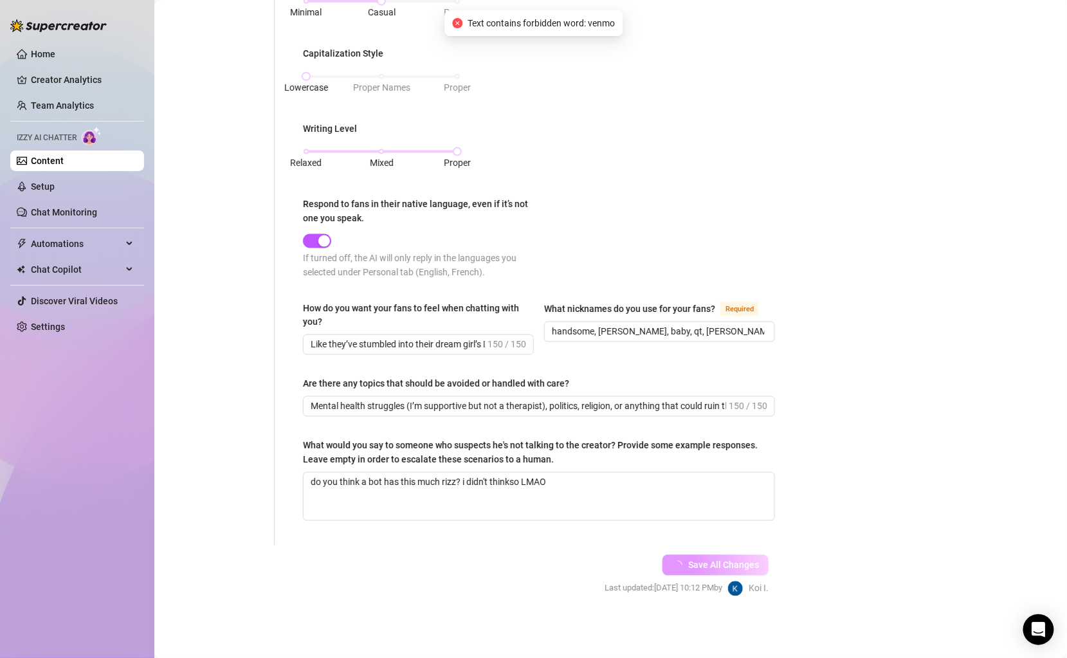
click at [703, 570] on span "Save All Changes" at bounding box center [723, 565] width 71 height 10
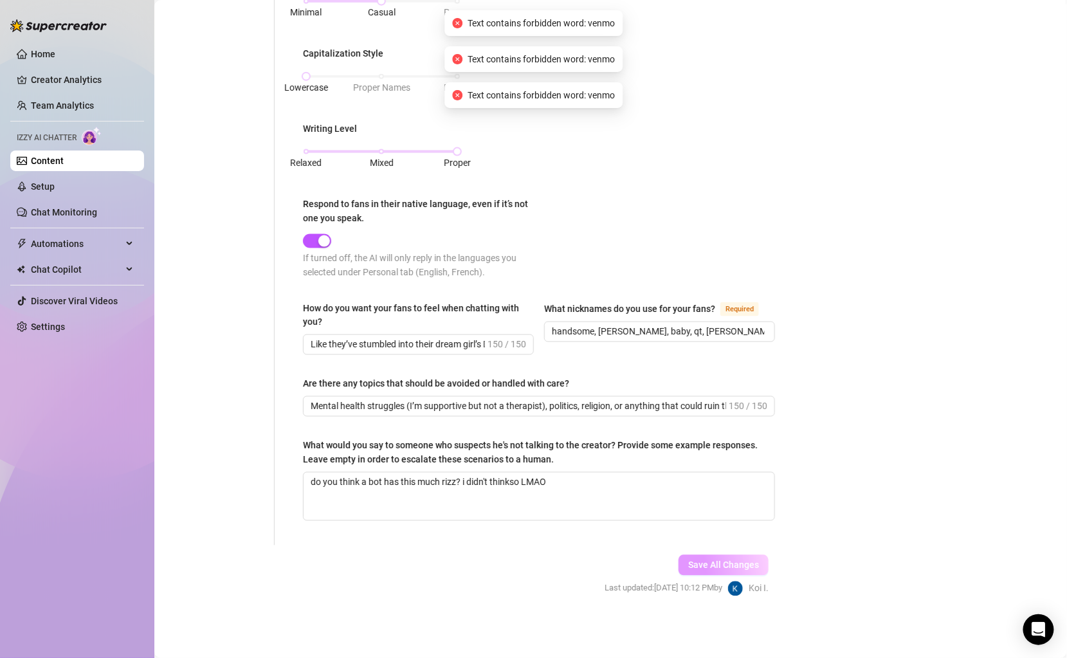
click at [703, 570] on span "Save All Changes" at bounding box center [723, 565] width 71 height 10
click at [704, 570] on span "Save All Changes" at bounding box center [723, 565] width 71 height 10
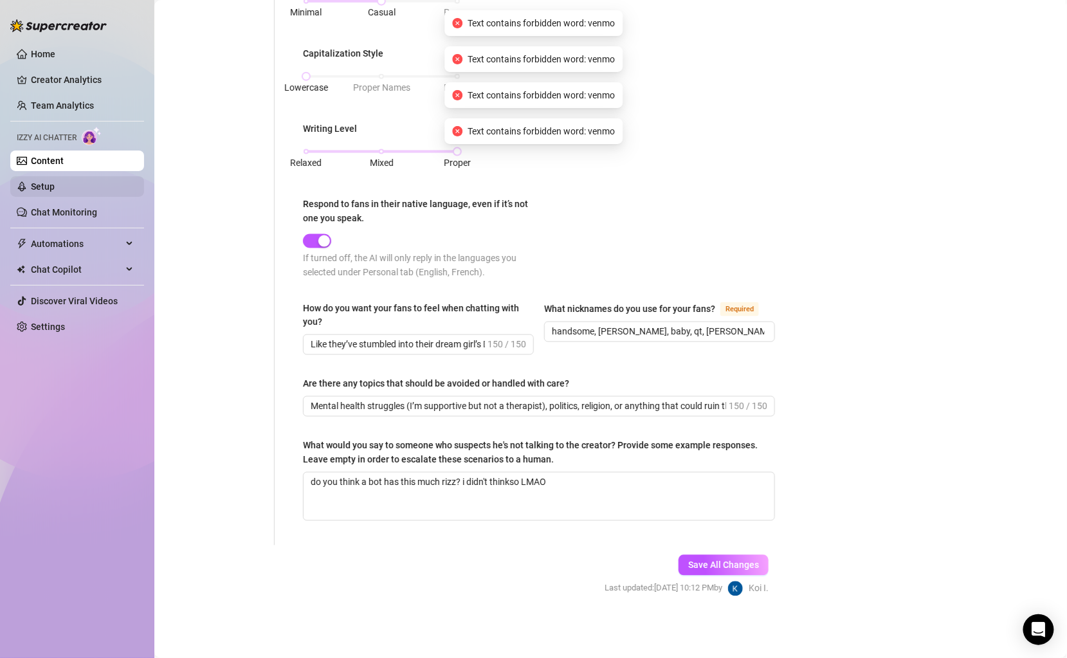
click at [55, 181] on link "Setup" at bounding box center [43, 186] width 24 height 10
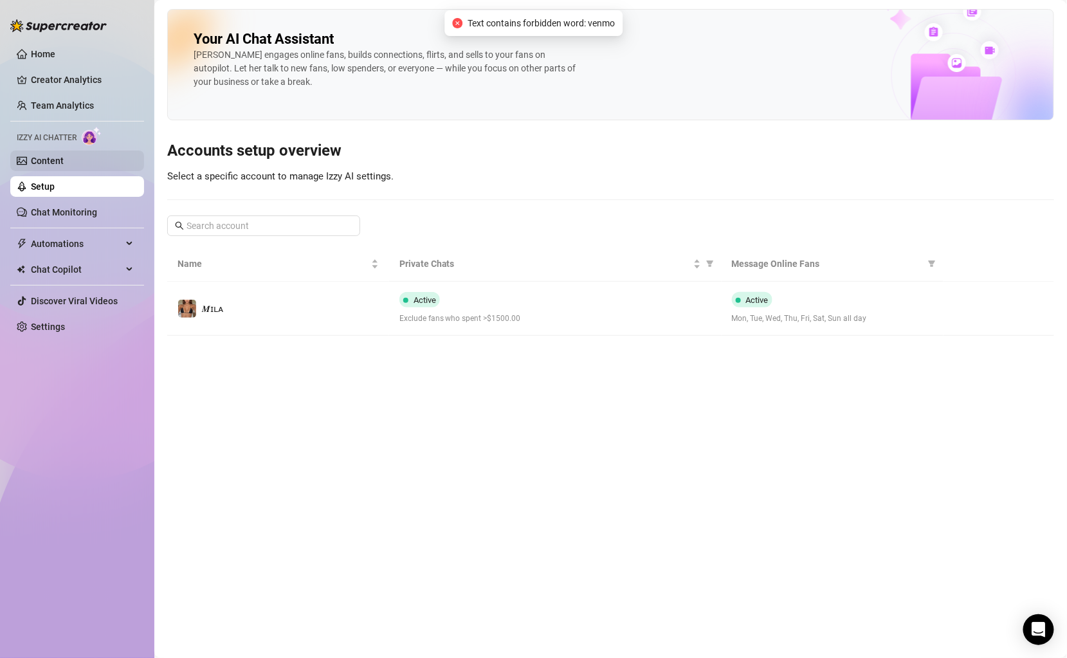
click at [59, 165] on link "Content" at bounding box center [47, 161] width 33 height 10
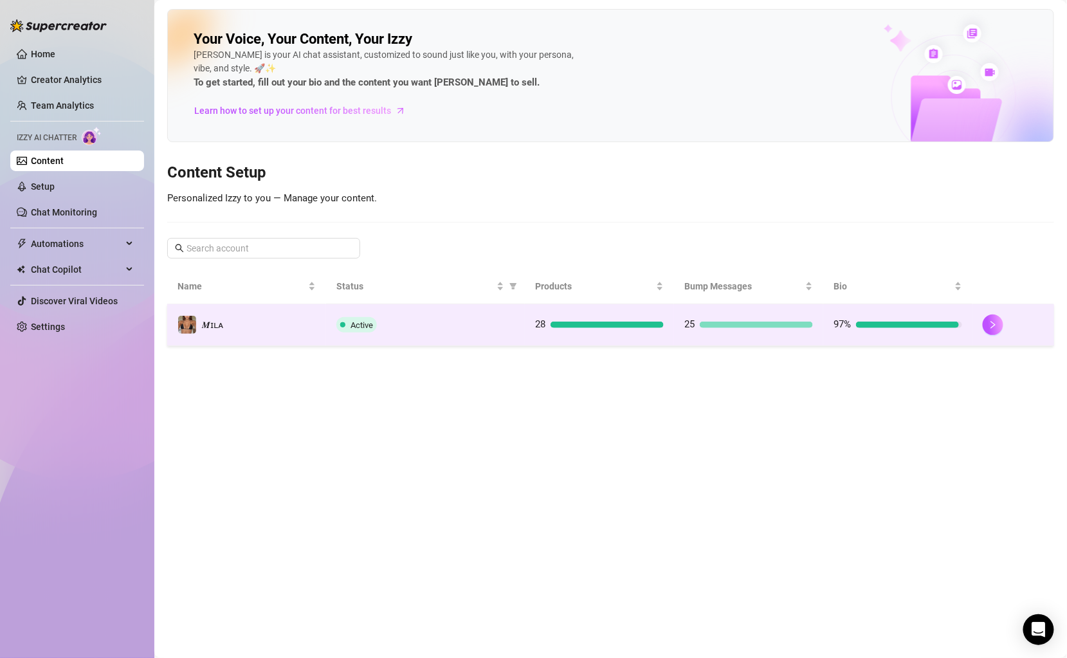
click at [359, 327] on span "Active" at bounding box center [362, 325] width 23 height 10
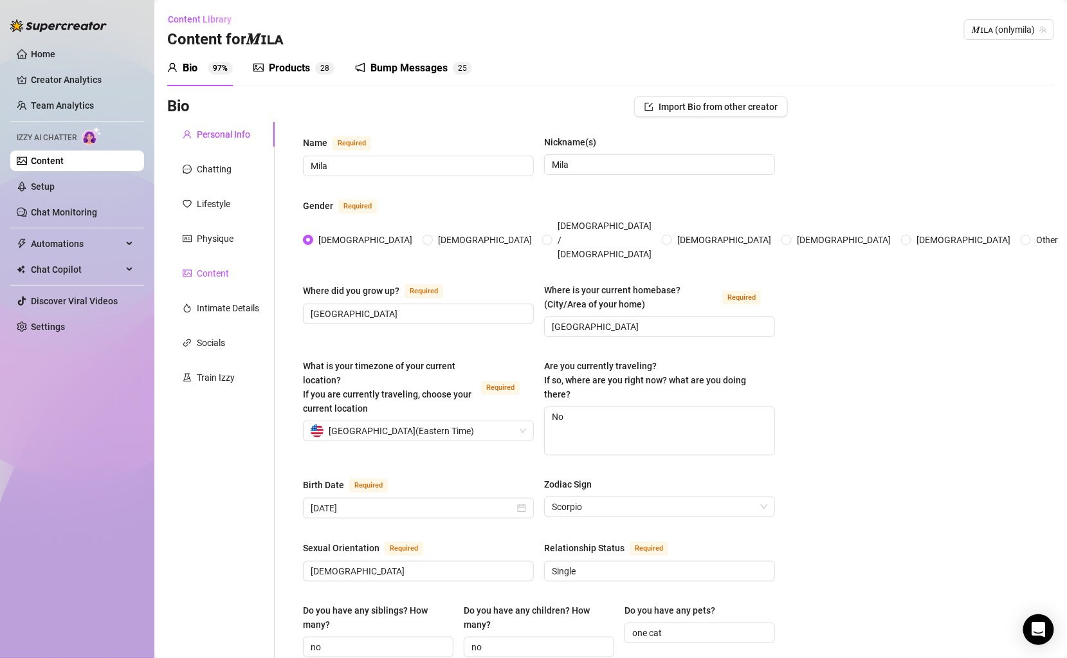
click at [219, 276] on div "Content" at bounding box center [213, 273] width 32 height 14
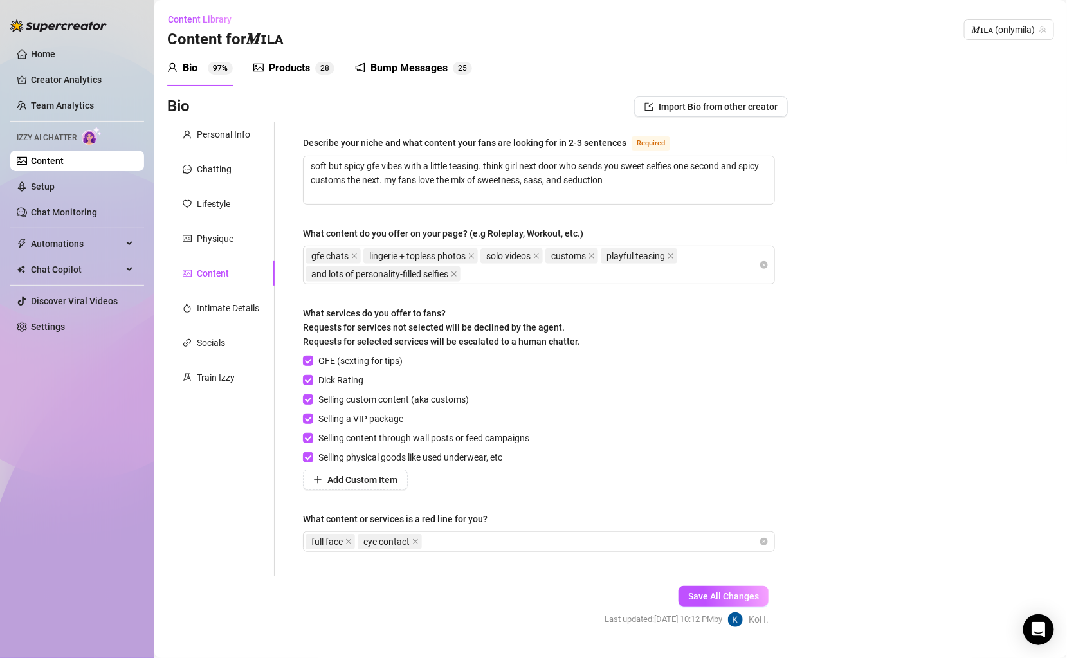
click at [284, 68] on div "Products" at bounding box center [289, 67] width 41 height 15
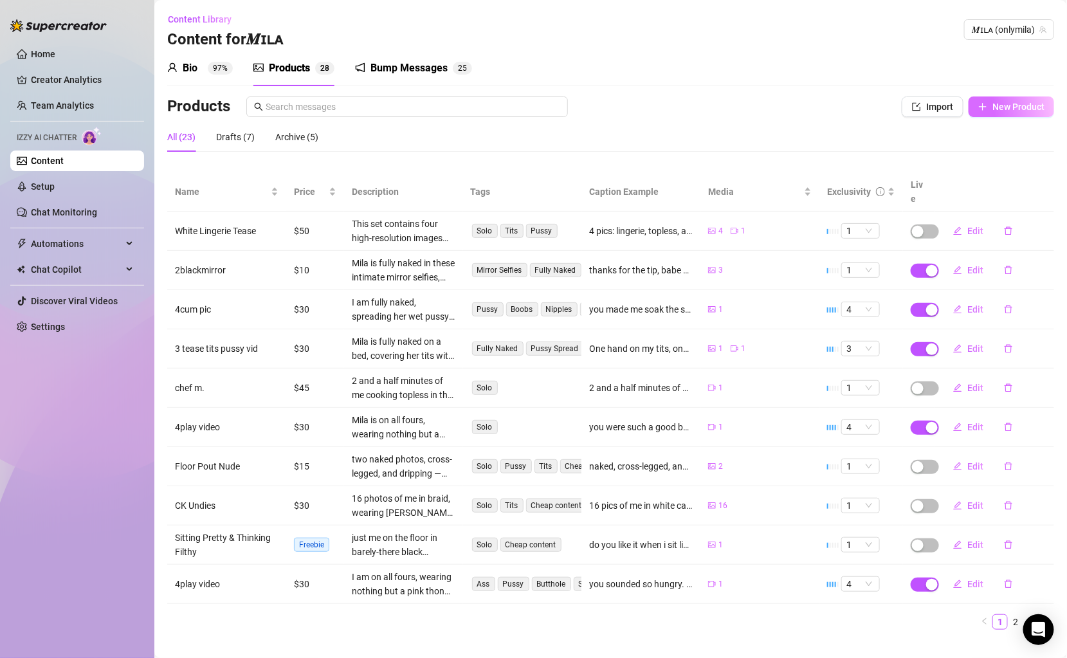
click at [993, 108] on span "New Product" at bounding box center [1019, 107] width 52 height 10
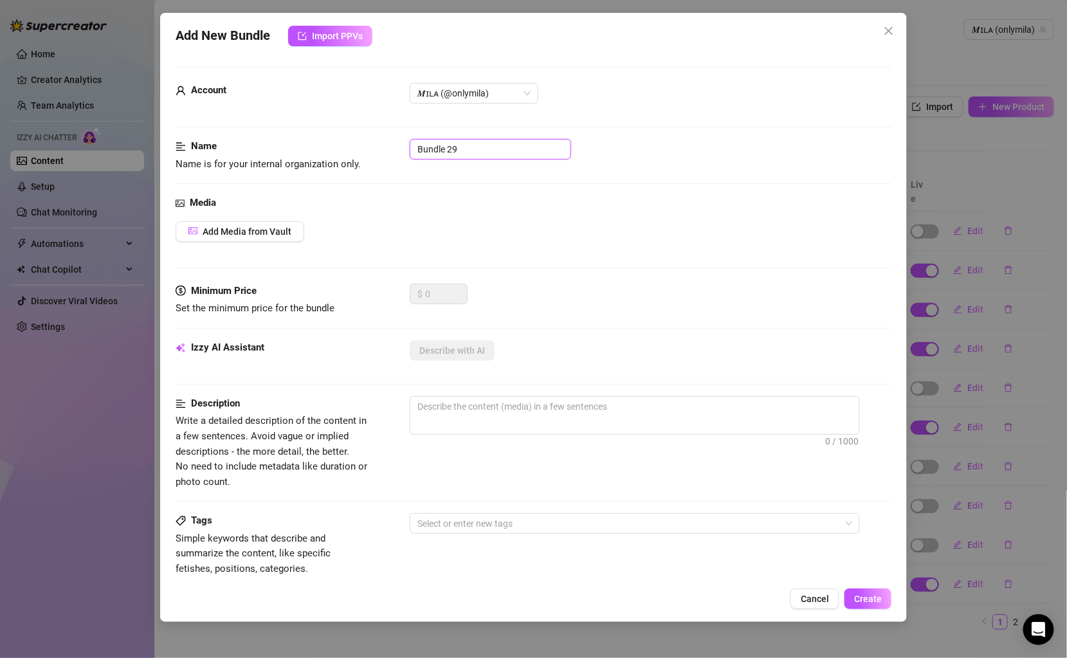
drag, startPoint x: 502, startPoint y: 152, endPoint x: 380, endPoint y: 133, distance: 124.3
click at [379, 134] on form "Account 𝑴ɪʟᴀ (@onlymila) Name Name is for your internal organization only. Bund…" at bounding box center [534, 515] width 716 height 897
click at [263, 232] on span "Add Media from Vault" at bounding box center [247, 231] width 89 height 10
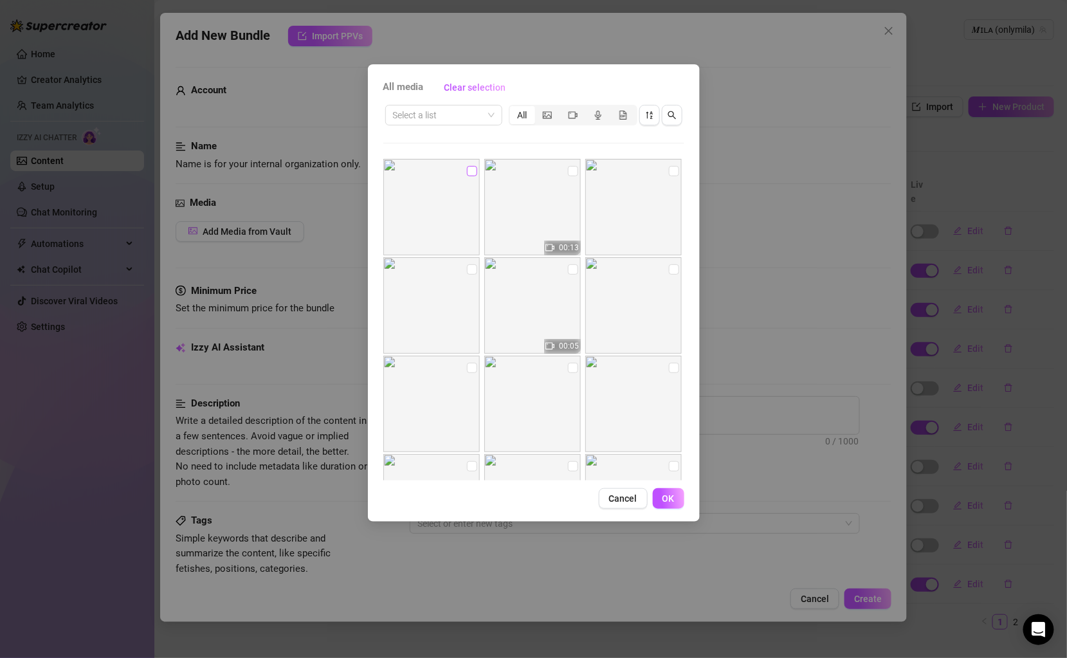
click at [470, 167] on input "checkbox" at bounding box center [472, 171] width 10 height 10
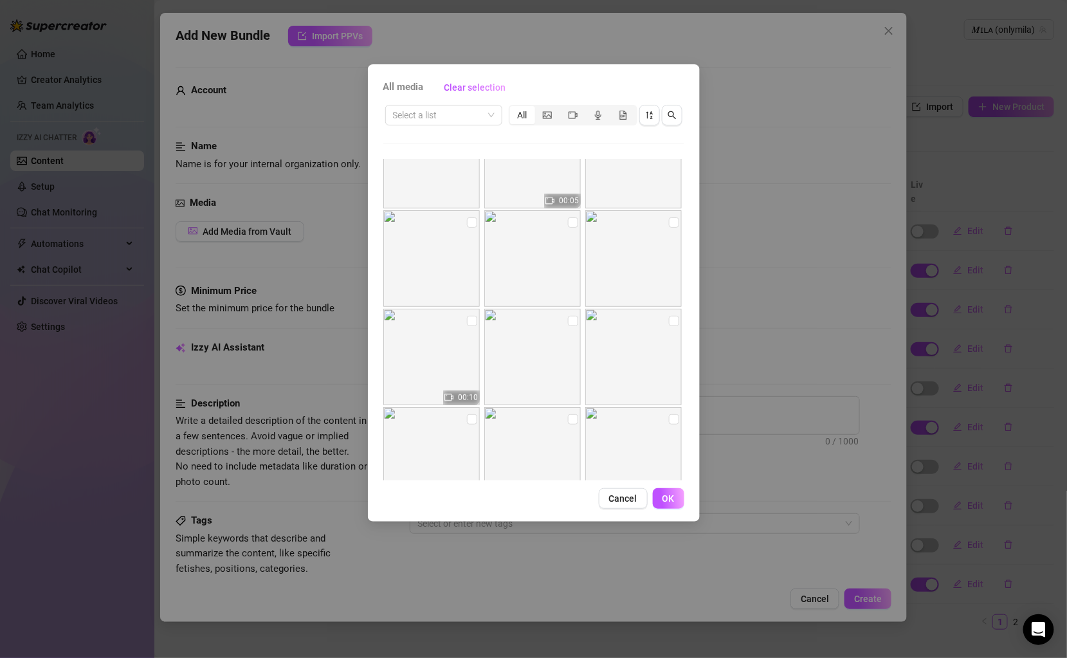
scroll to position [209, 0]
click at [669, 355] on input "checkbox" at bounding box center [674, 356] width 10 height 10
click at [470, 414] on input "checkbox" at bounding box center [472, 414] width 10 height 10
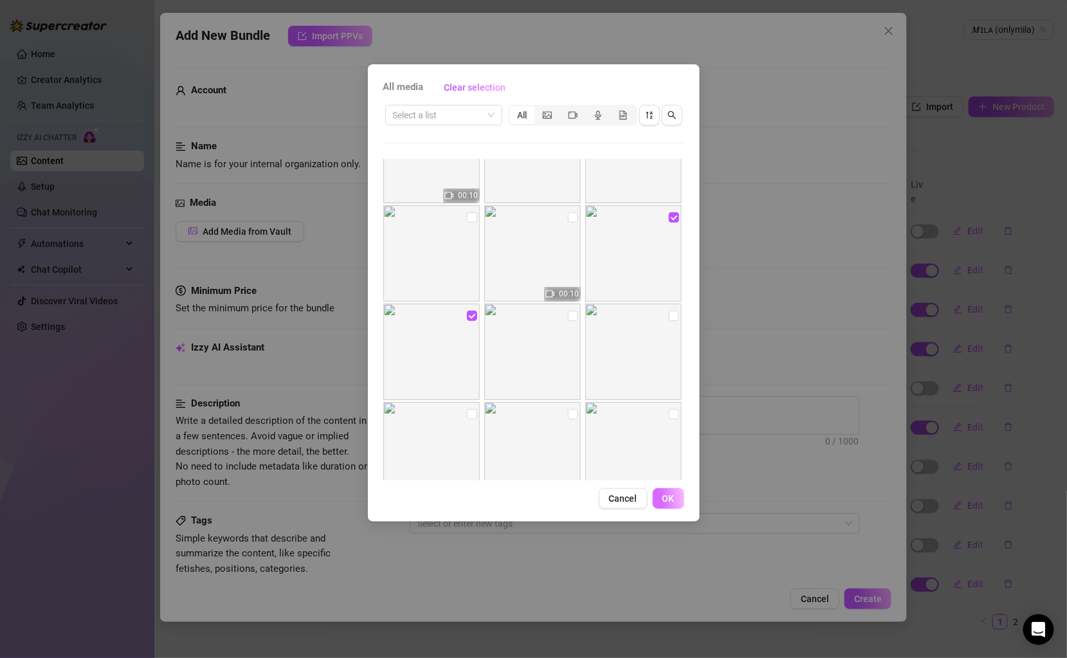
click at [675, 499] on button "OK" at bounding box center [669, 498] width 32 height 21
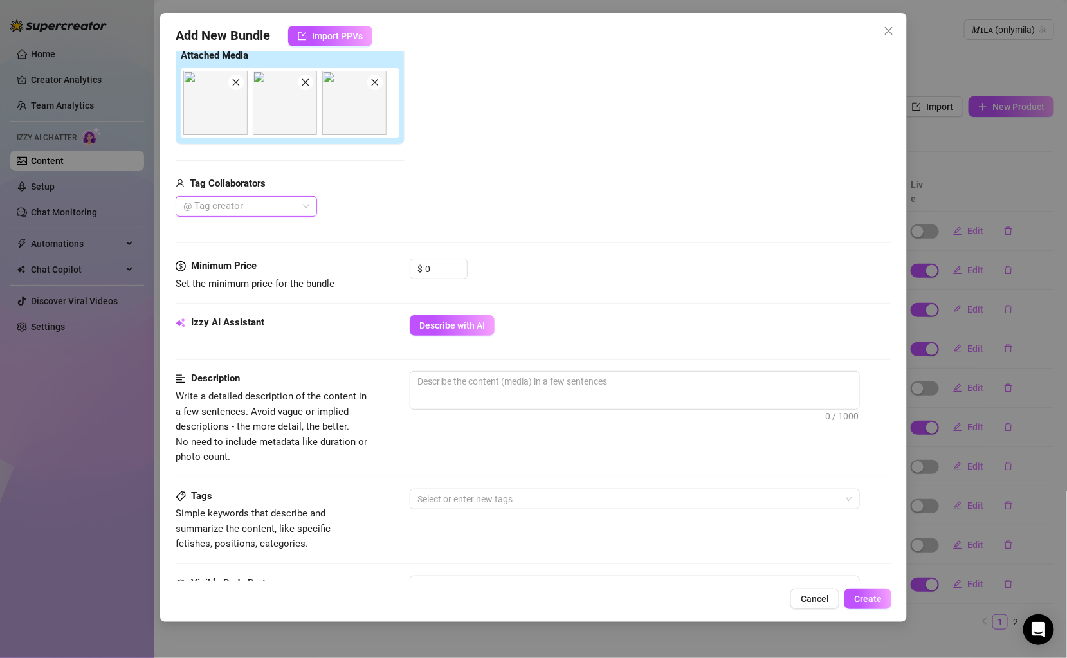
scroll to position [112, 0]
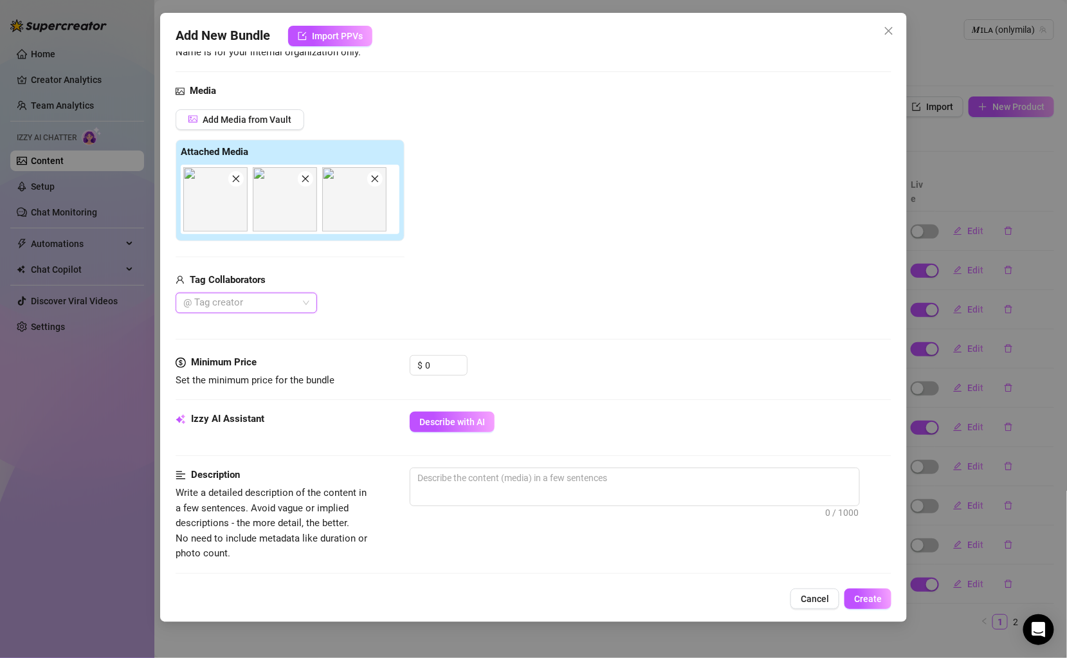
click at [238, 177] on icon "close" at bounding box center [236, 178] width 9 height 9
click at [451, 362] on input "0" at bounding box center [446, 365] width 42 height 19
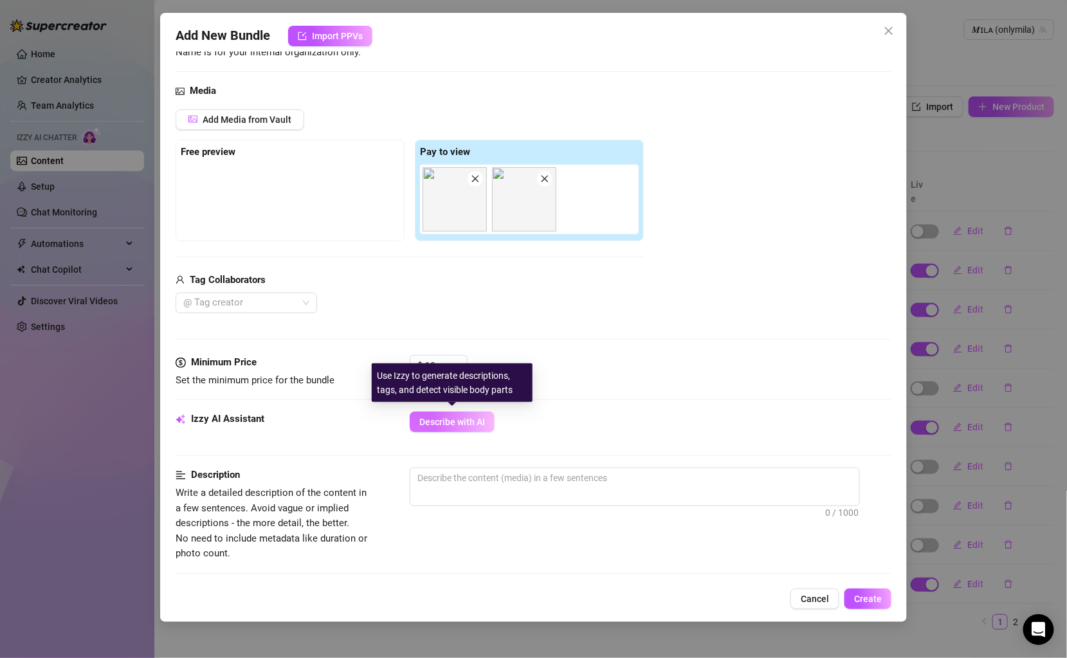
click at [454, 422] on span "Describe with AI" at bounding box center [452, 422] width 66 height 10
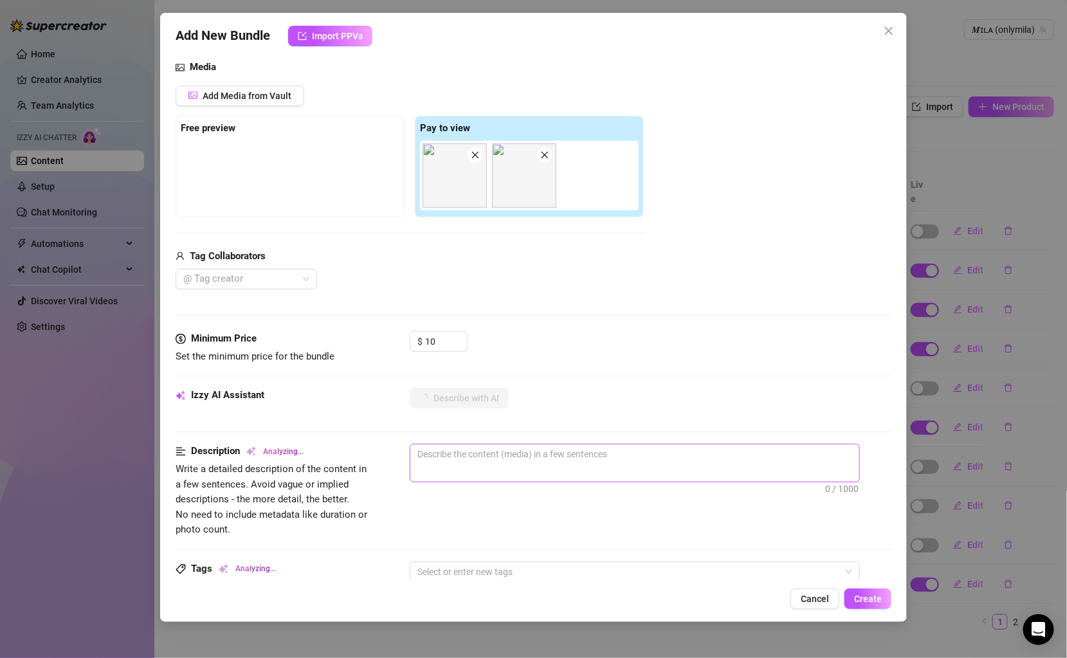
scroll to position [139, 0]
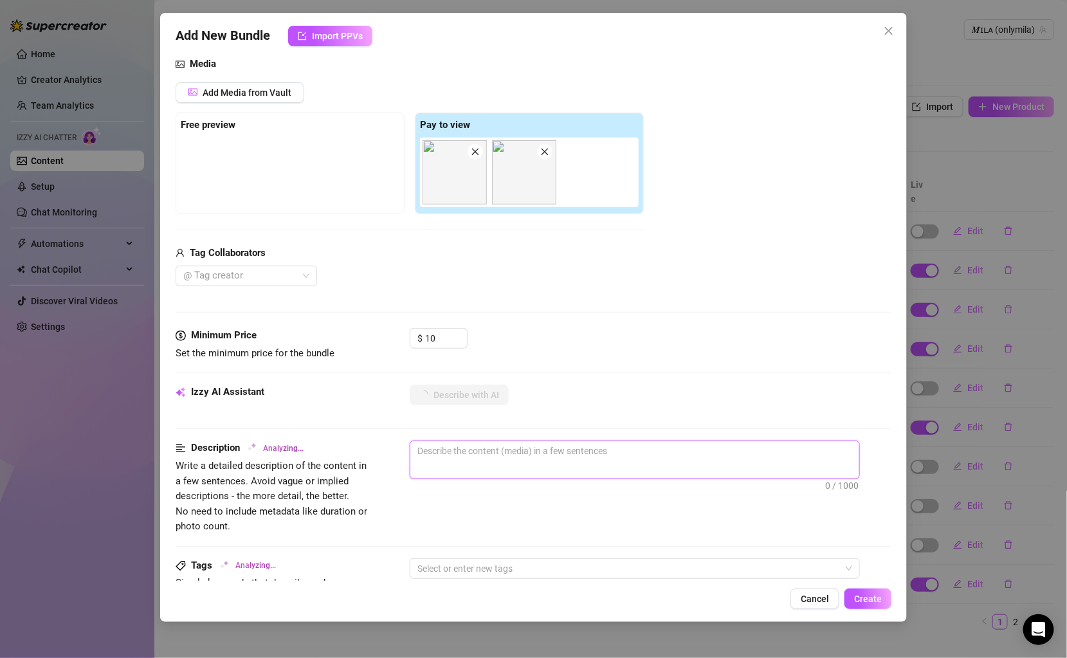
click at [459, 457] on textarea at bounding box center [634, 450] width 449 height 19
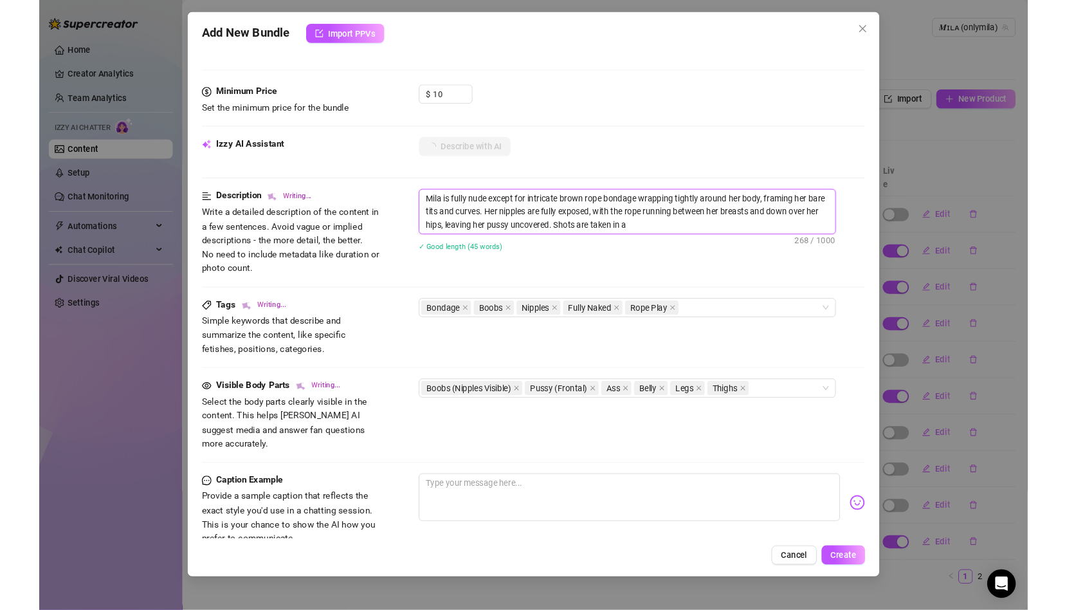
scroll to position [383, 0]
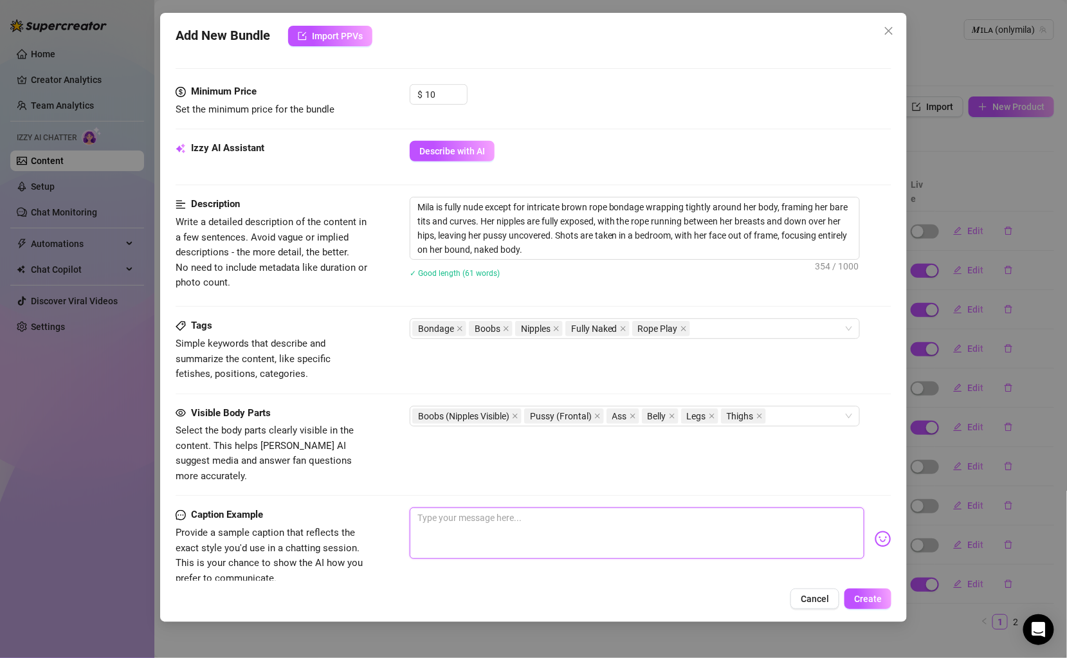
click at [465, 511] on textarea at bounding box center [637, 533] width 455 height 51
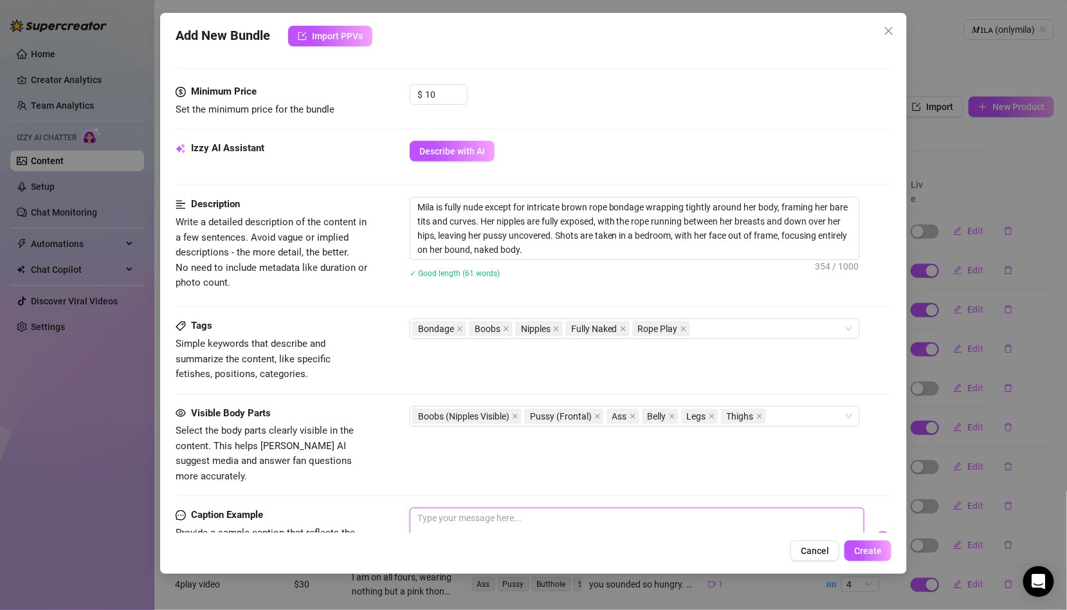
click at [485, 508] on textarea at bounding box center [637, 533] width 455 height 51
paste textarea "Your rope bunny slut is all tied up and aching for attention… every knot pullin…"
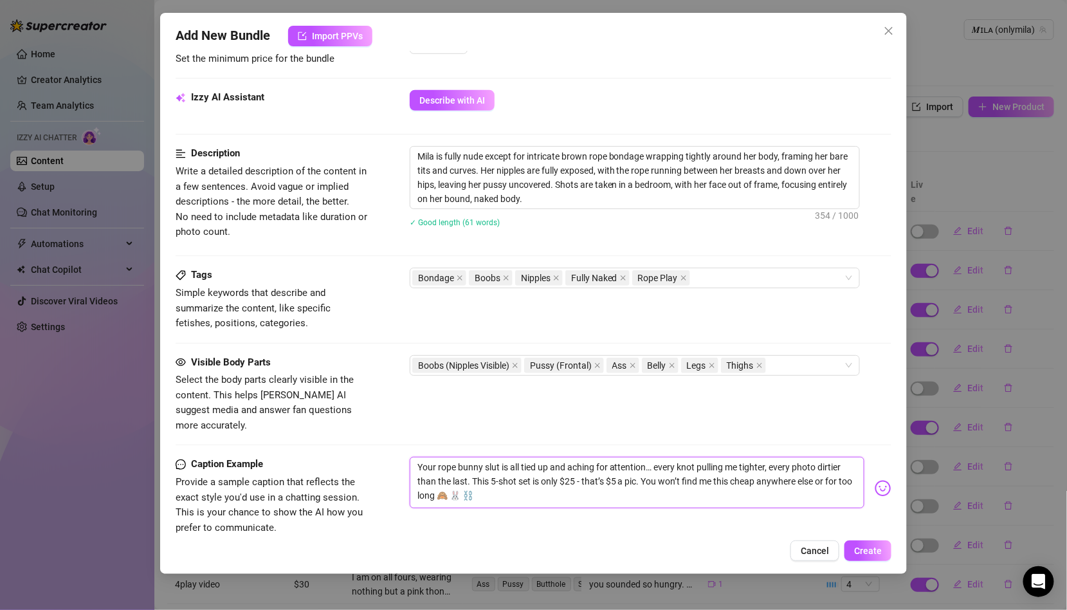
scroll to position [438, 0]
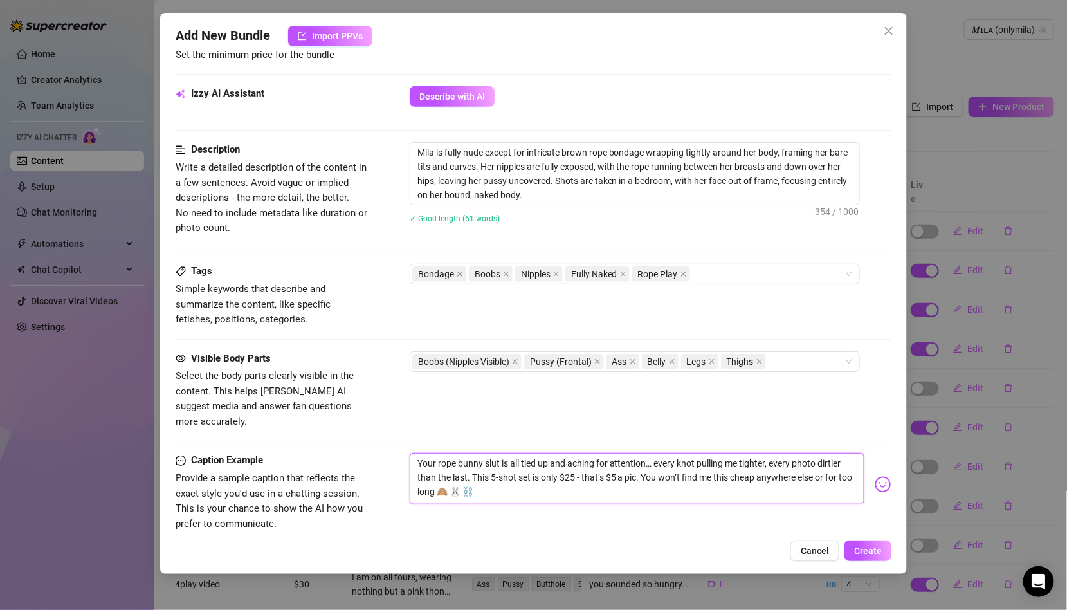
drag, startPoint x: 643, startPoint y: 463, endPoint x: 474, endPoint y: 457, distance: 168.7
click at [474, 457] on textarea "Your rope bunny slut is all tied up and aching for attention… every knot pullin…" at bounding box center [637, 478] width 455 height 51
click at [584, 461] on textarea "Your rope bunny slut is all tied up and aching for attention… every knot pullin…" at bounding box center [637, 478] width 455 height 51
click at [868, 548] on span "Create" at bounding box center [868, 551] width 28 height 10
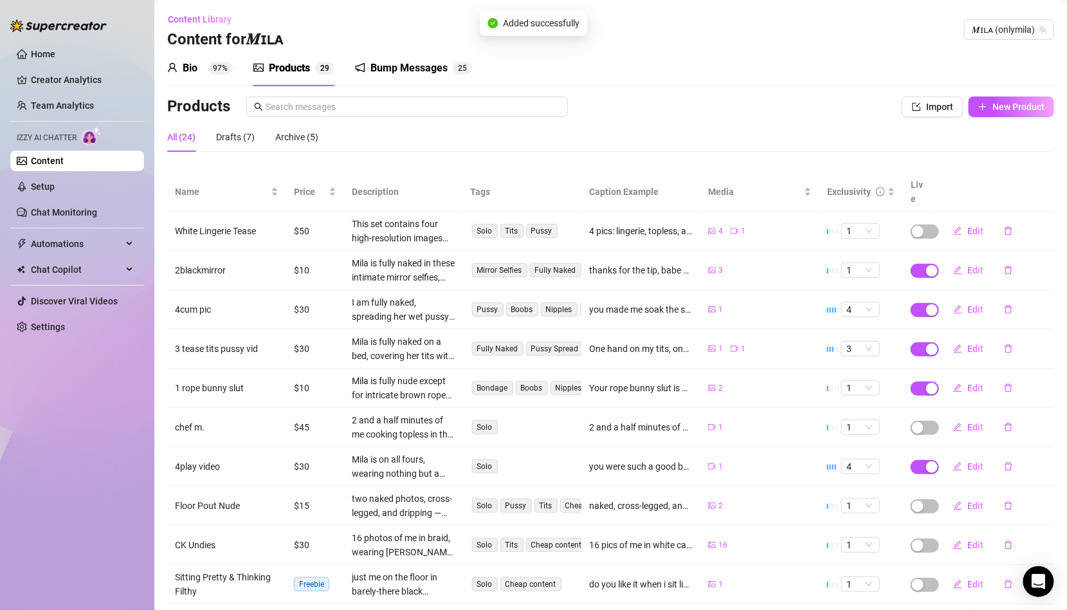
scroll to position [51, 0]
